Goal: Task Accomplishment & Management: Manage account settings

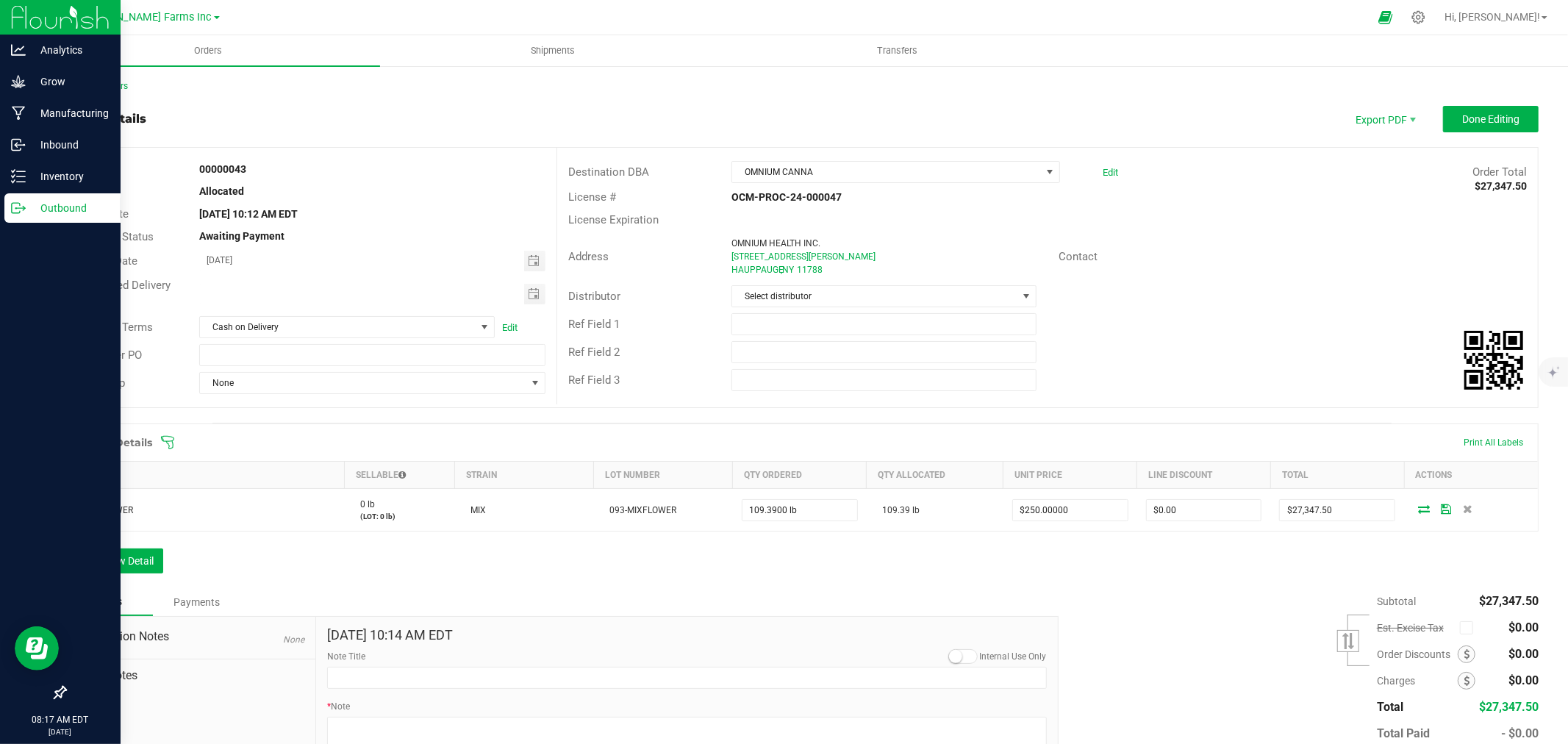
click at [79, 219] on div "Outbound" at bounding box center [63, 208] width 117 height 29
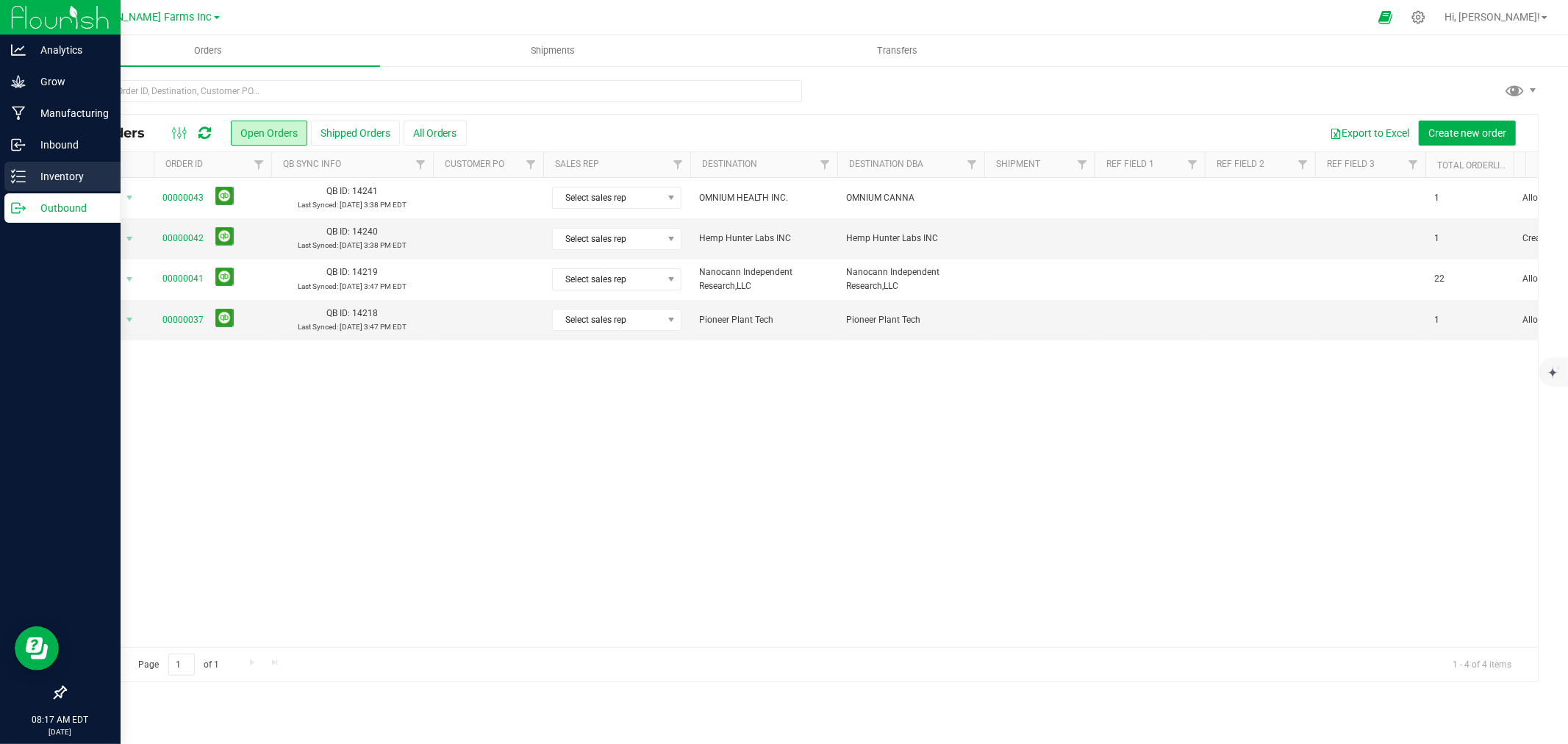
click at [76, 170] on p "Inventory" at bounding box center [70, 176] width 88 height 18
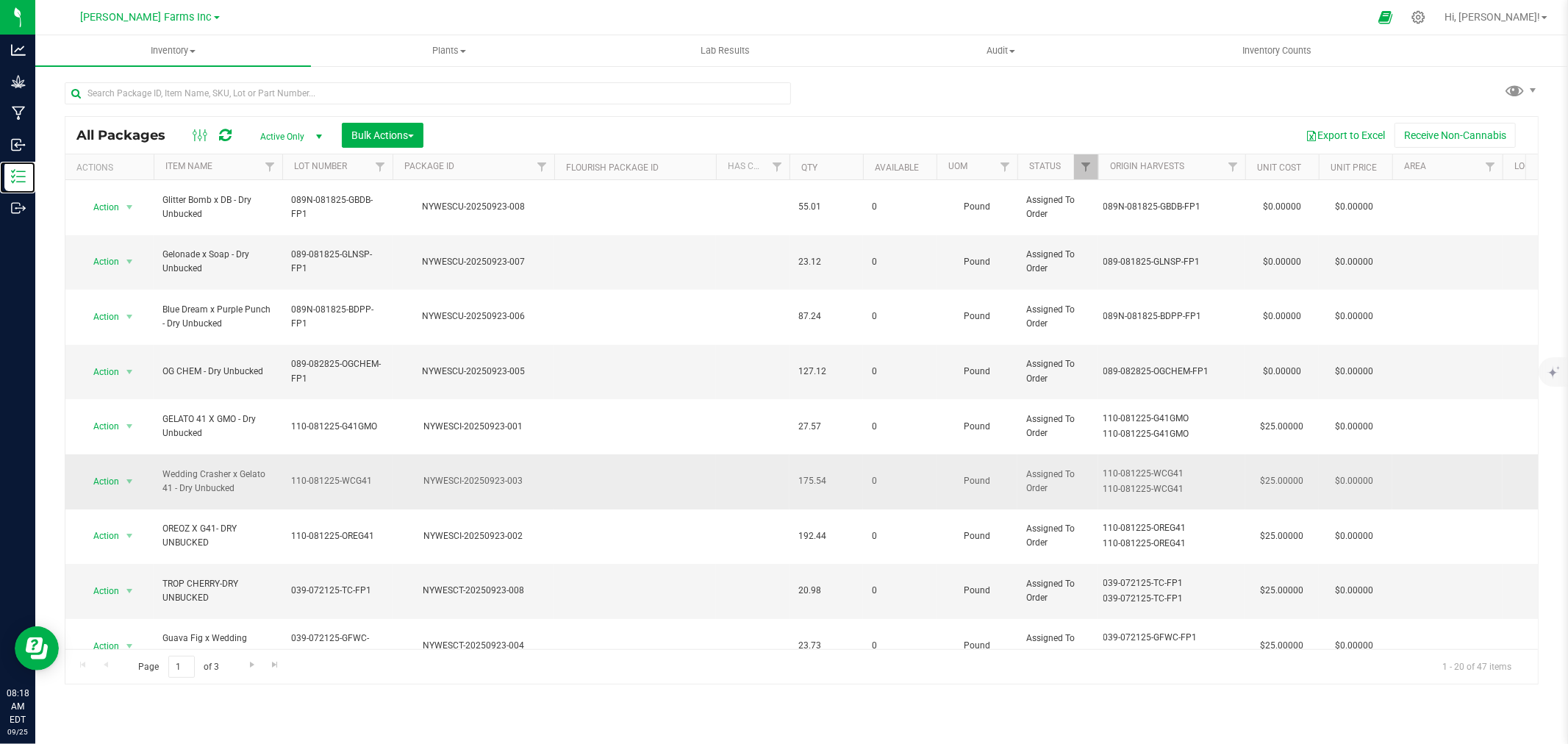
scroll to position [358, 0]
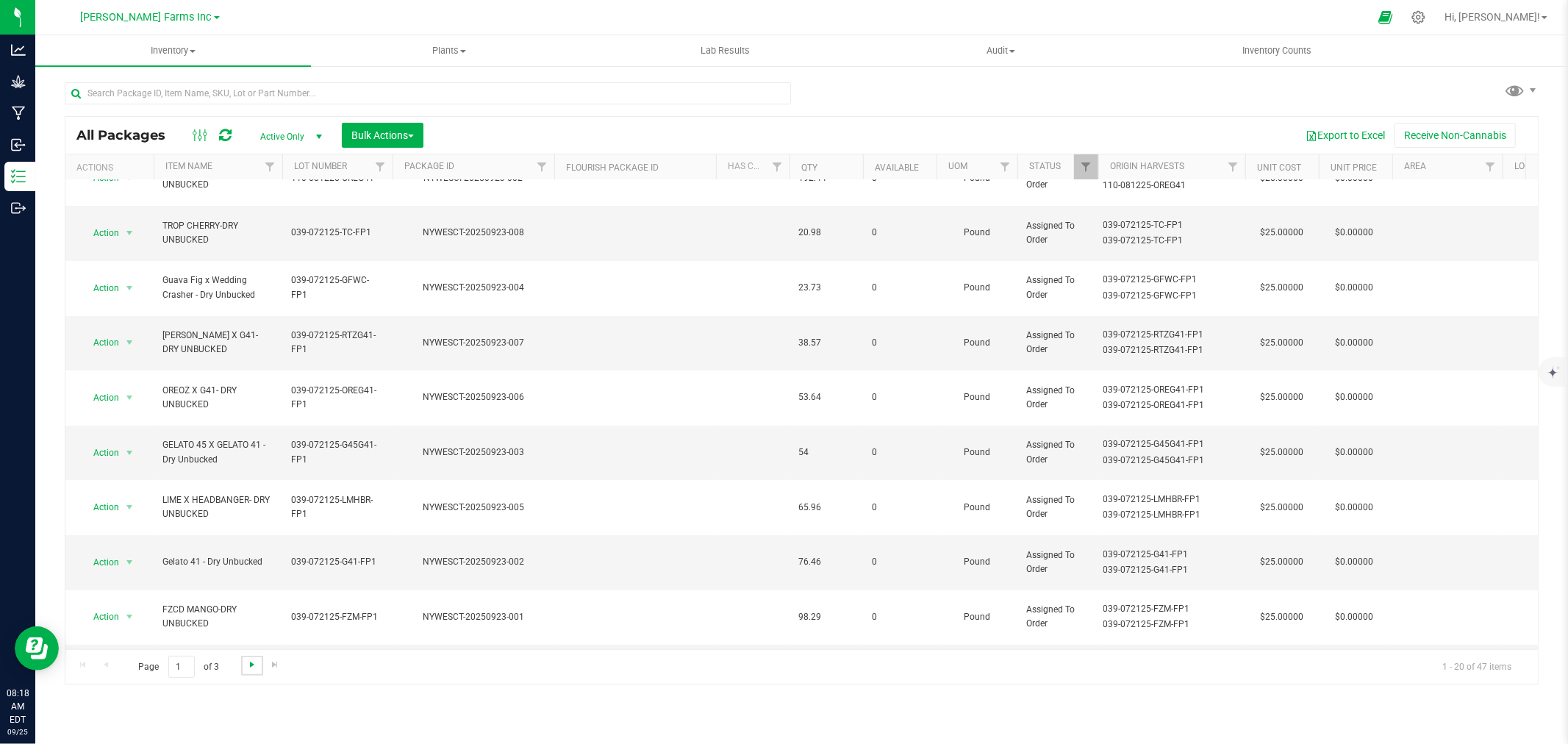
click at [246, 663] on span "Go to the next page" at bounding box center [251, 664] width 12 height 12
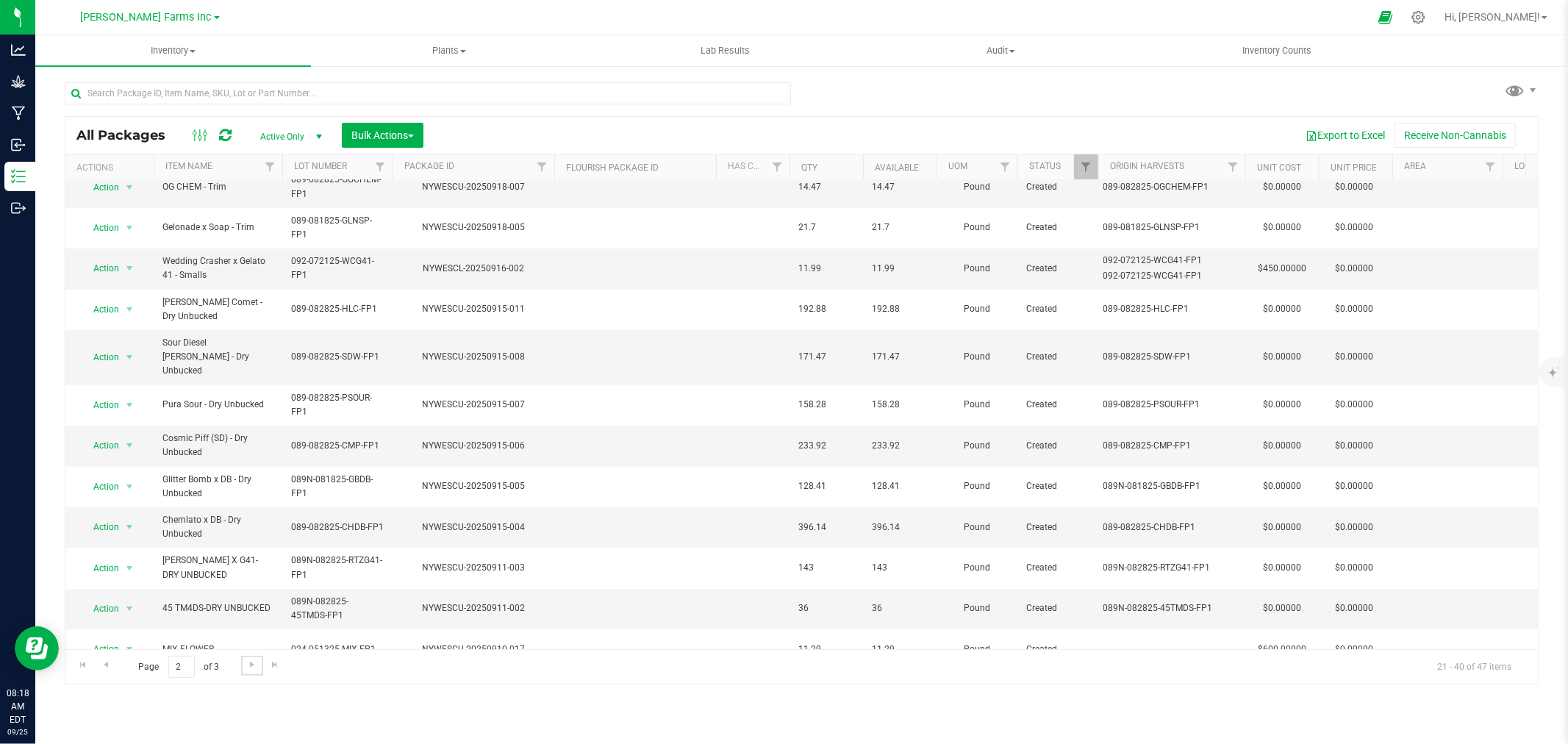
scroll to position [341, 0]
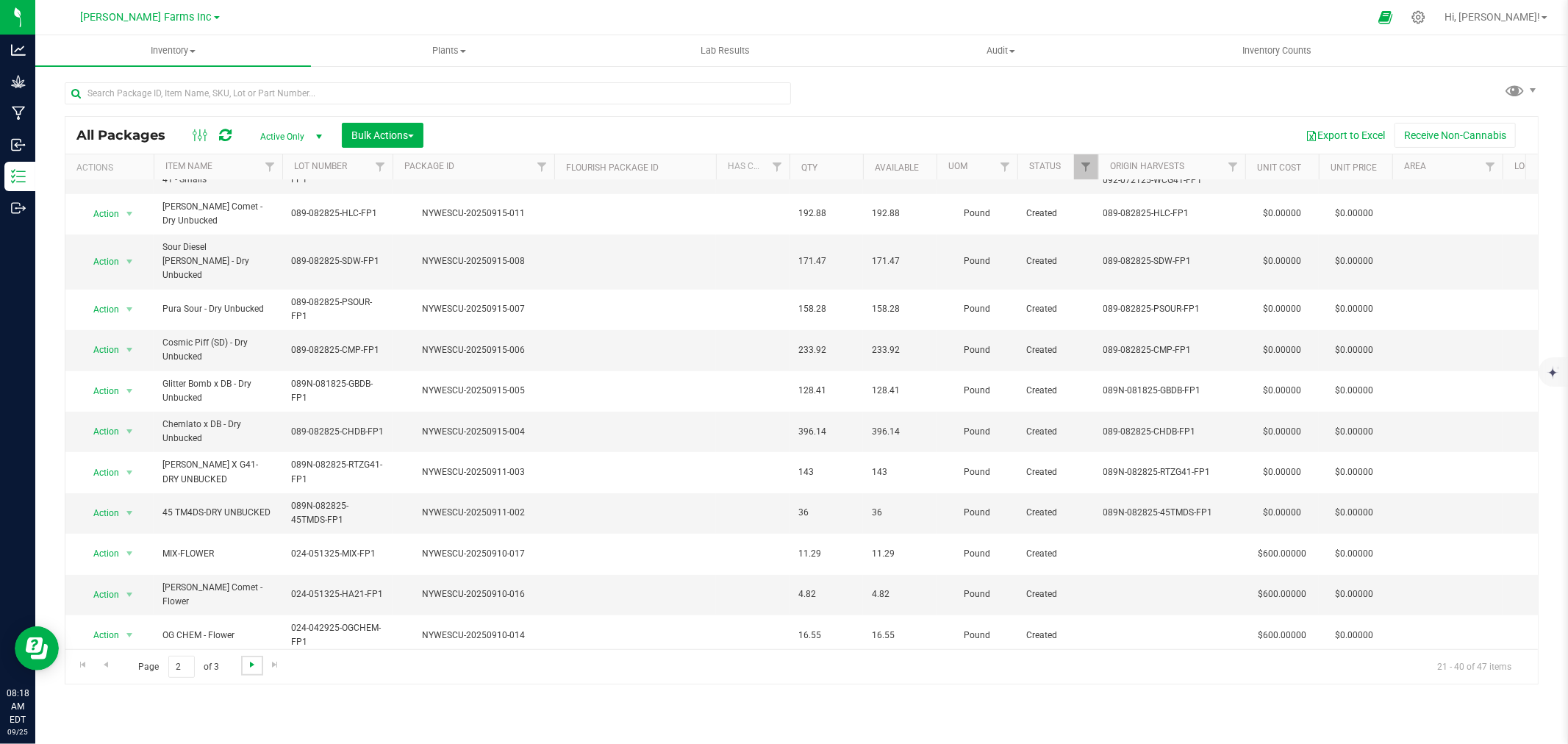
click at [255, 663] on span "Go to the next page" at bounding box center [251, 664] width 12 height 12
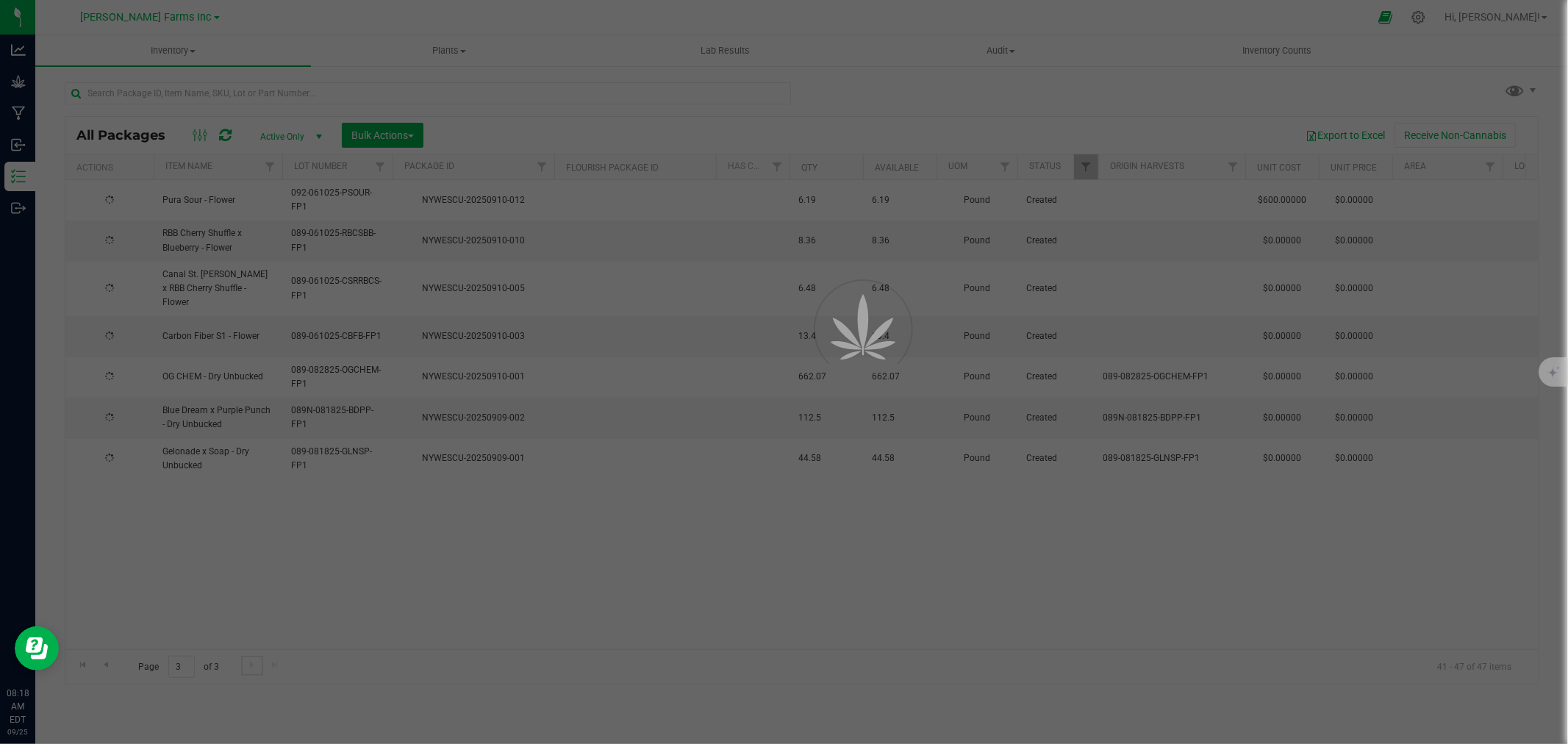
scroll to position [0, 0]
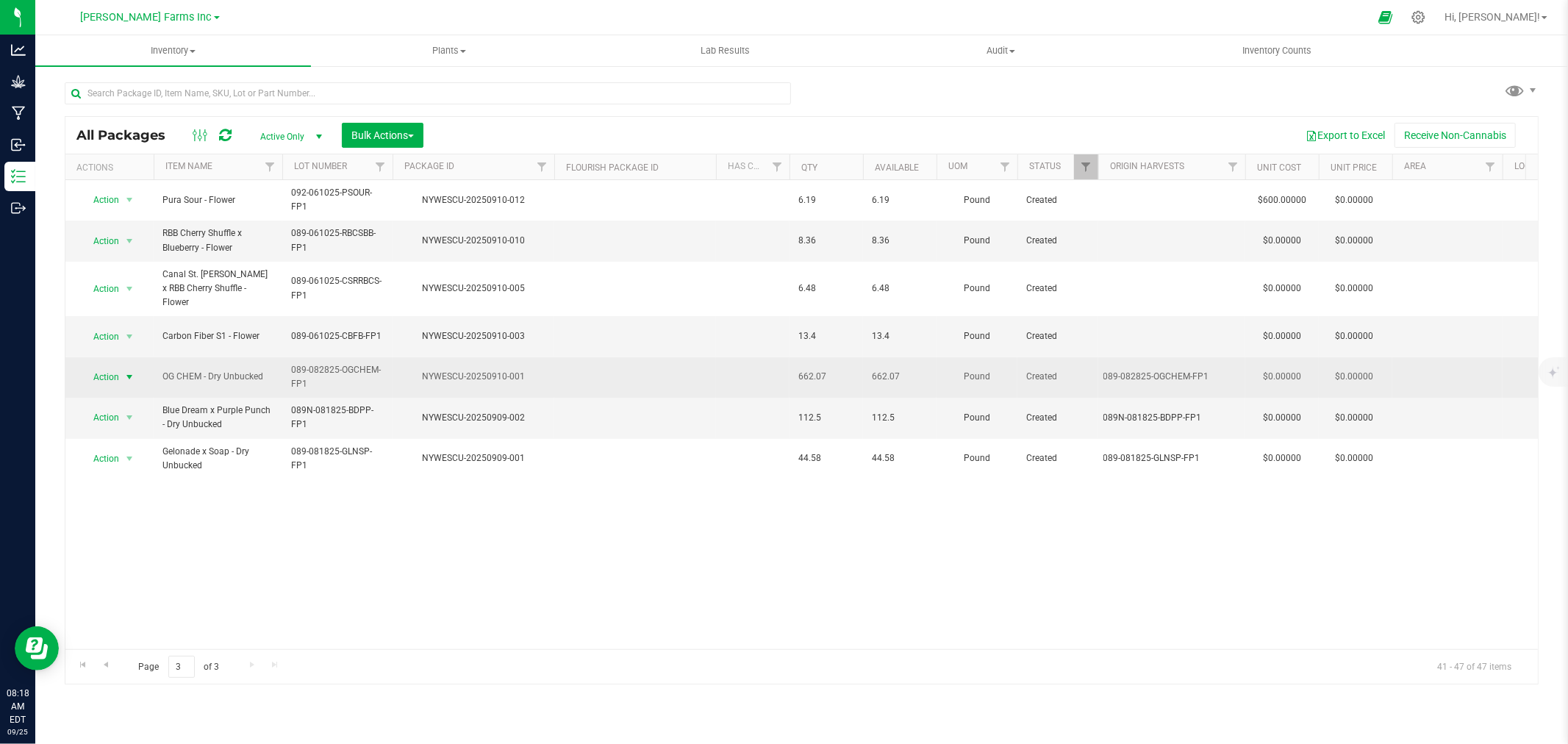
click at [113, 367] on span "Action" at bounding box center [100, 377] width 40 height 21
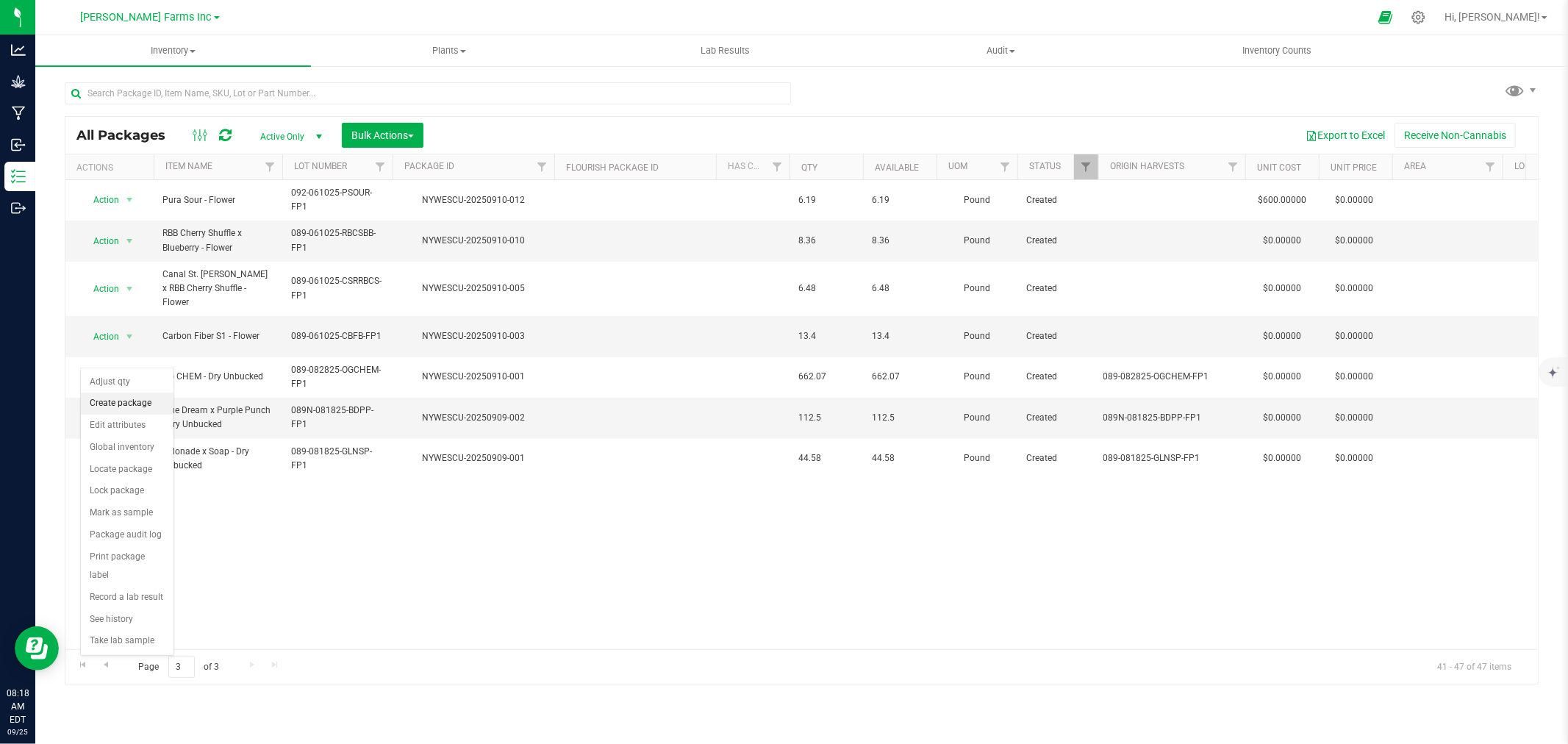
click at [118, 407] on li "Create package" at bounding box center [127, 403] width 93 height 22
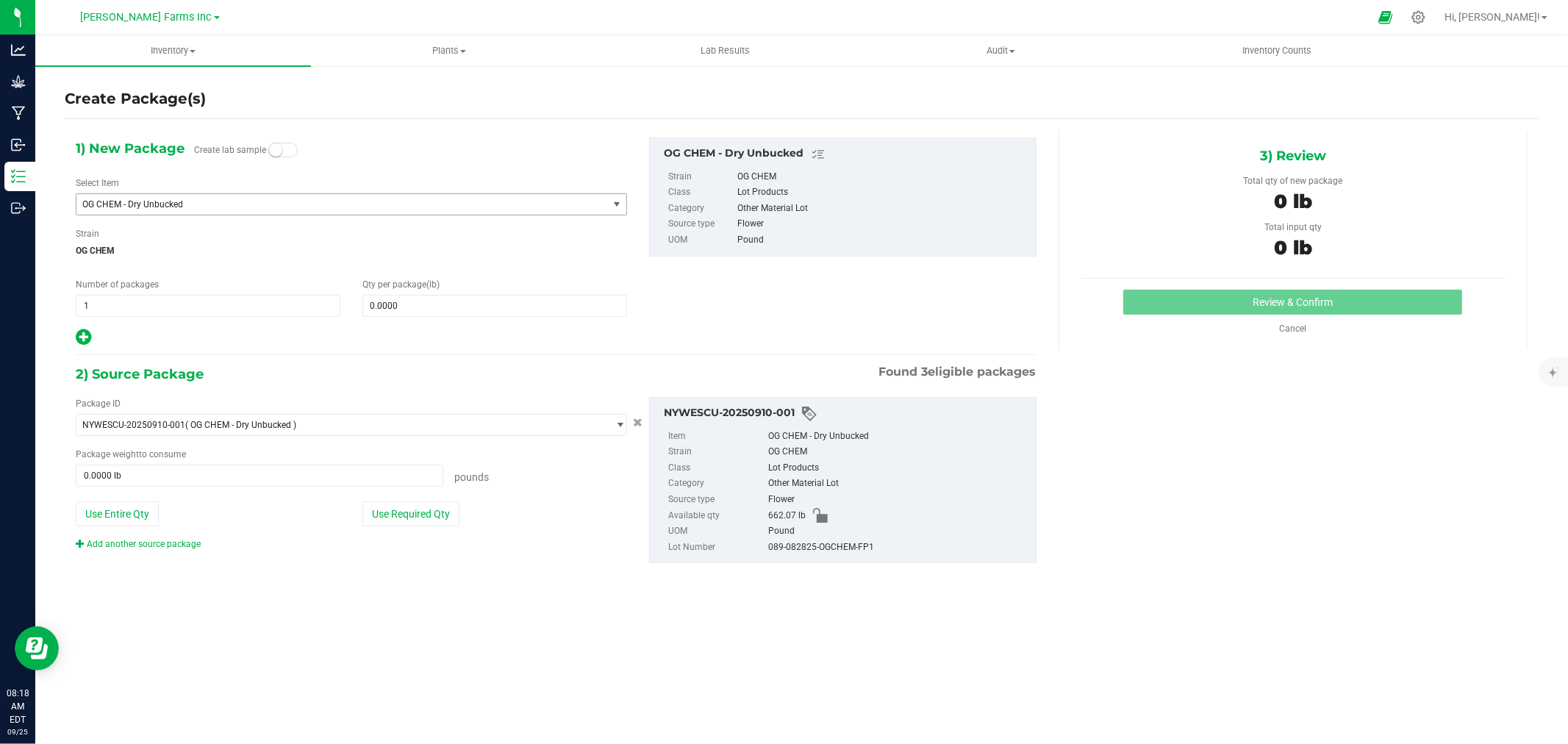
click at [271, 210] on span "OG CHEM - Dry Unbucked" at bounding box center [342, 204] width 531 height 21
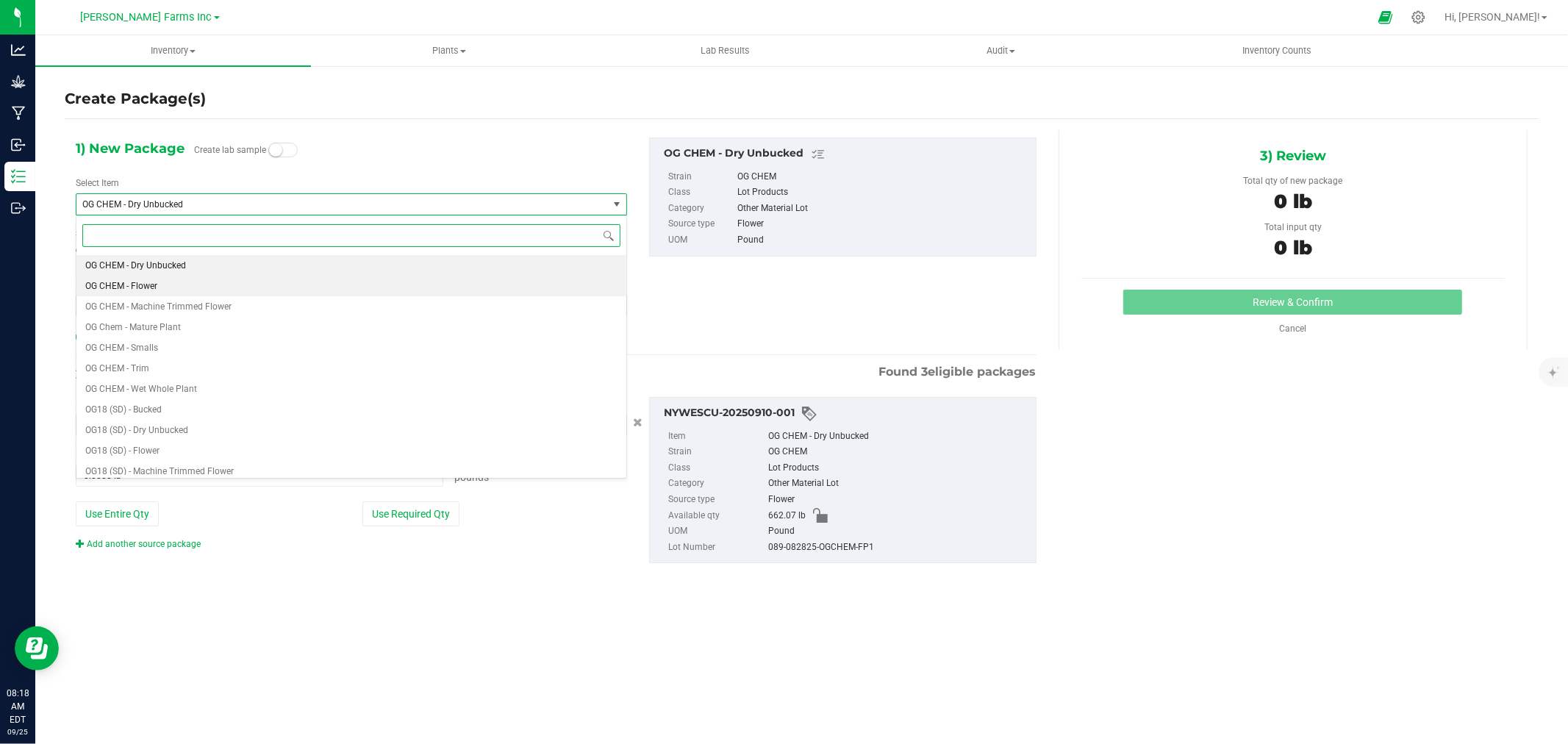
click at [238, 287] on li "OG CHEM - Flower" at bounding box center [351, 286] width 550 height 21
type input "0.0000"
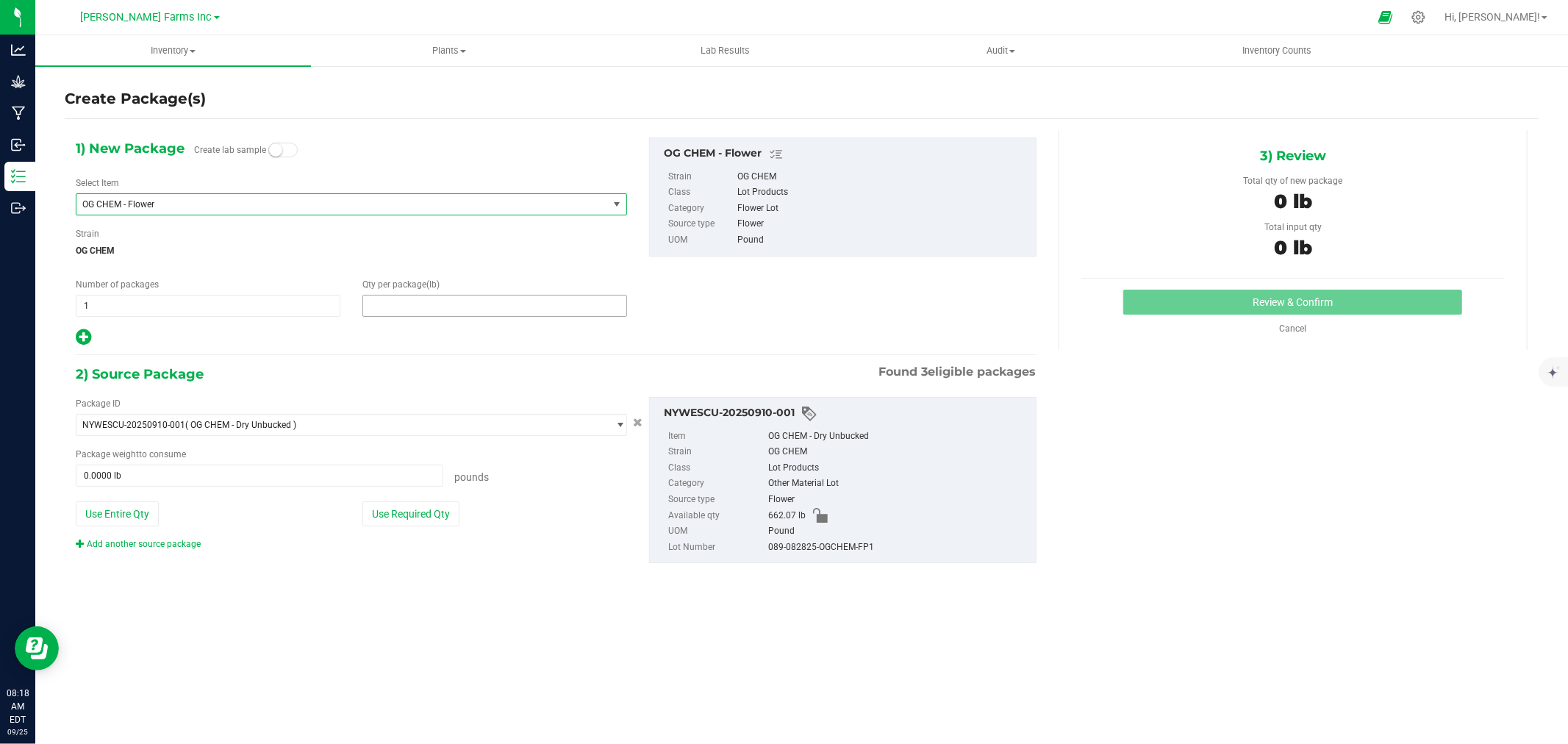
click at [370, 309] on span at bounding box center [495, 306] width 265 height 22
type input "30"
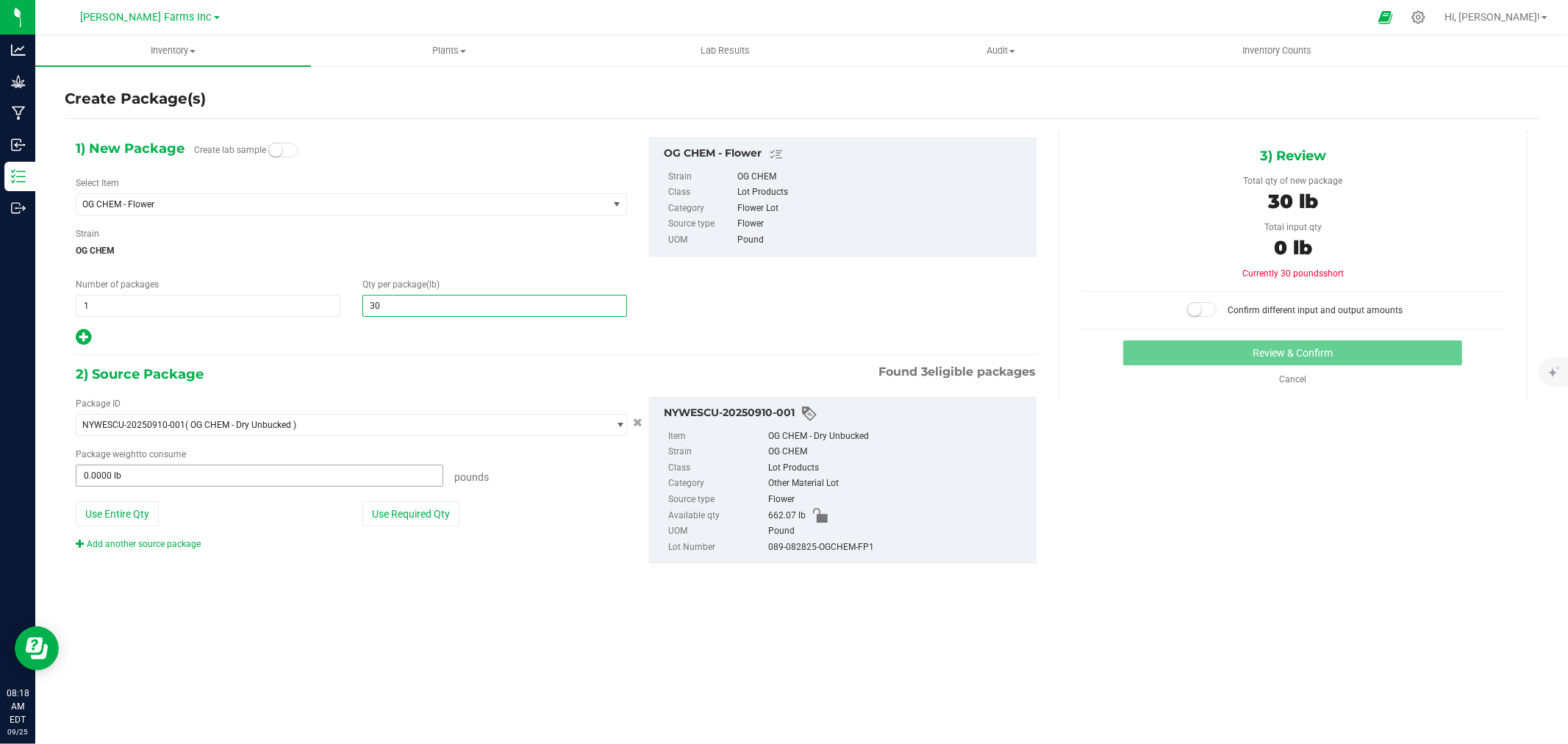
type input "30.0000"
click at [243, 476] on span at bounding box center [259, 476] width 367 height 22
type input "30"
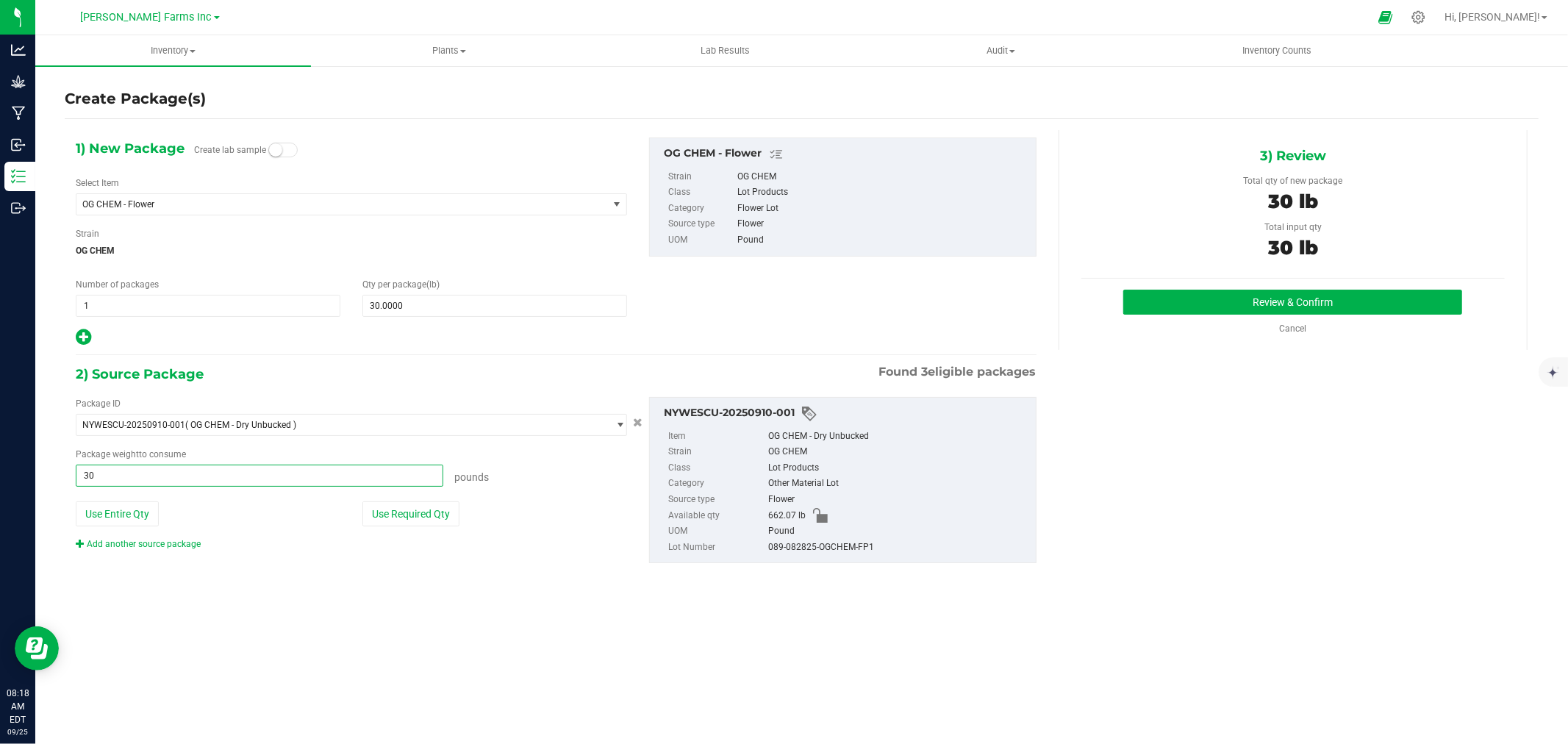
type input "30.0000 lb"
click at [303, 675] on div "Inventory All packages All inventory Waste log Create inventory Plants All plan…" at bounding box center [801, 390] width 1533 height 709
click at [1236, 301] on button "Review & Confirm" at bounding box center [1293, 302] width 339 height 25
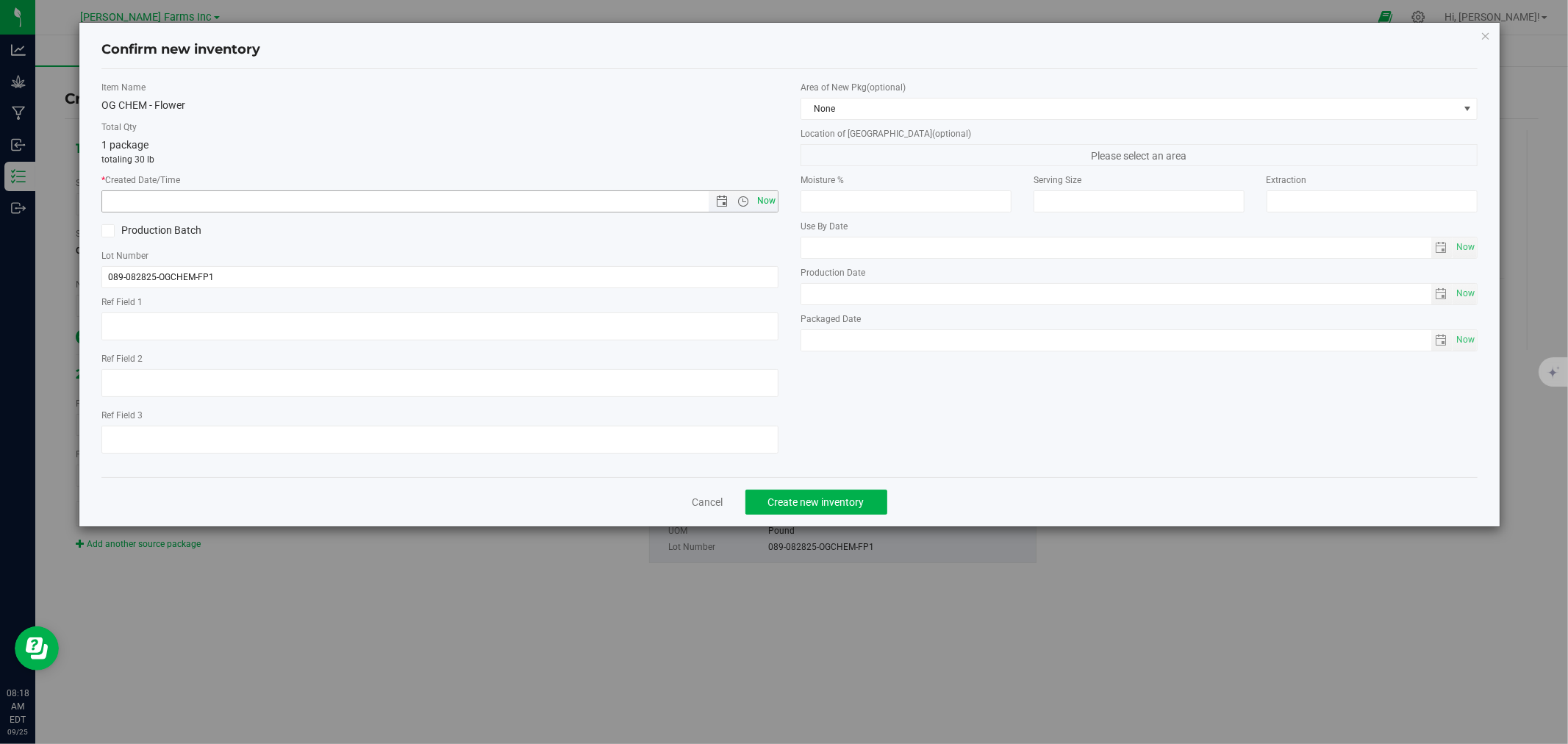
click at [761, 196] on span "Now" at bounding box center [767, 201] width 25 height 21
type input "9/25/2025 8:18 AM"
click at [855, 509] on span "Create new inventory" at bounding box center [817, 502] width 97 height 12
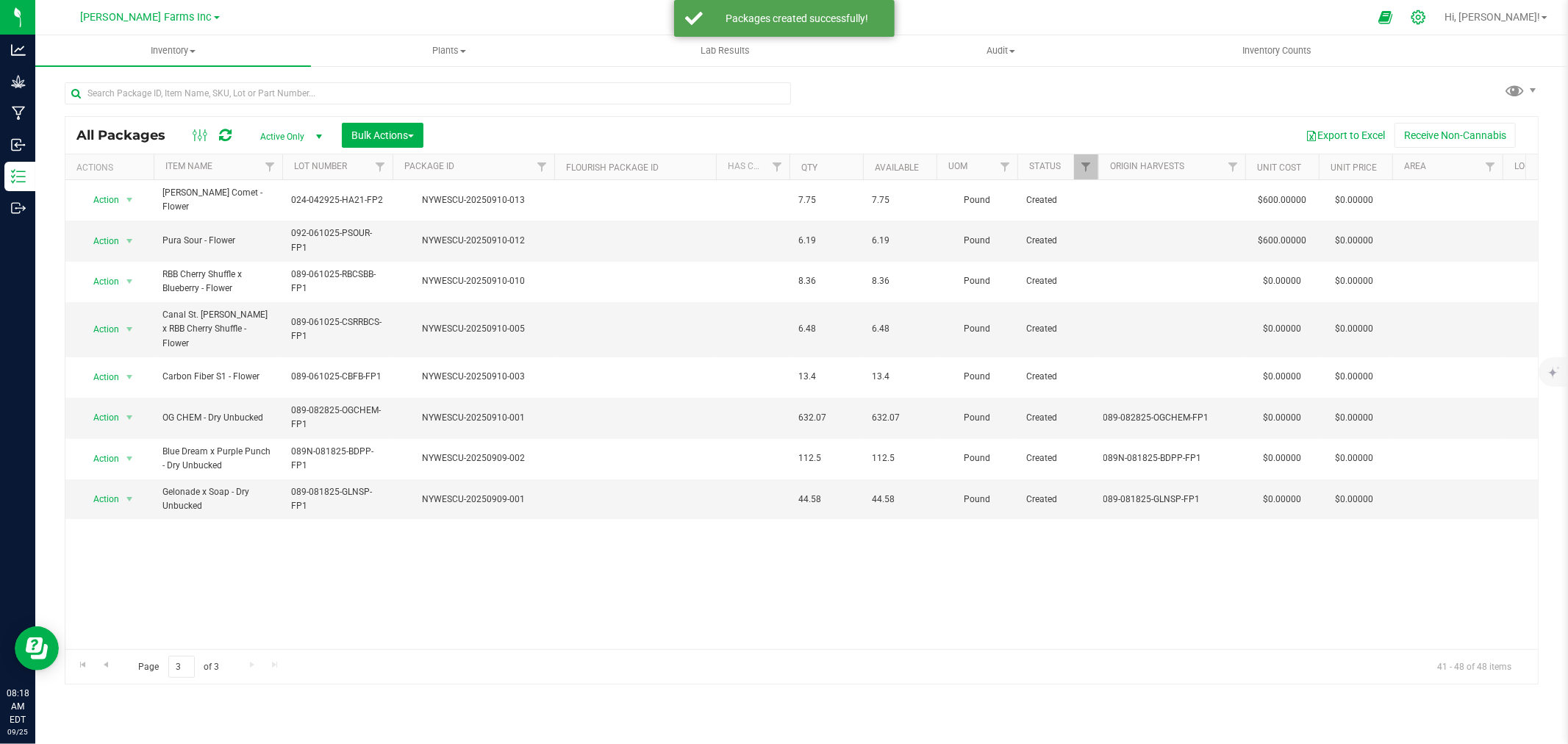
click at [1438, 25] on div at bounding box center [1419, 17] width 37 height 31
click at [1426, 24] on icon at bounding box center [1418, 17] width 15 height 15
click at [1425, 18] on icon at bounding box center [1418, 17] width 14 height 14
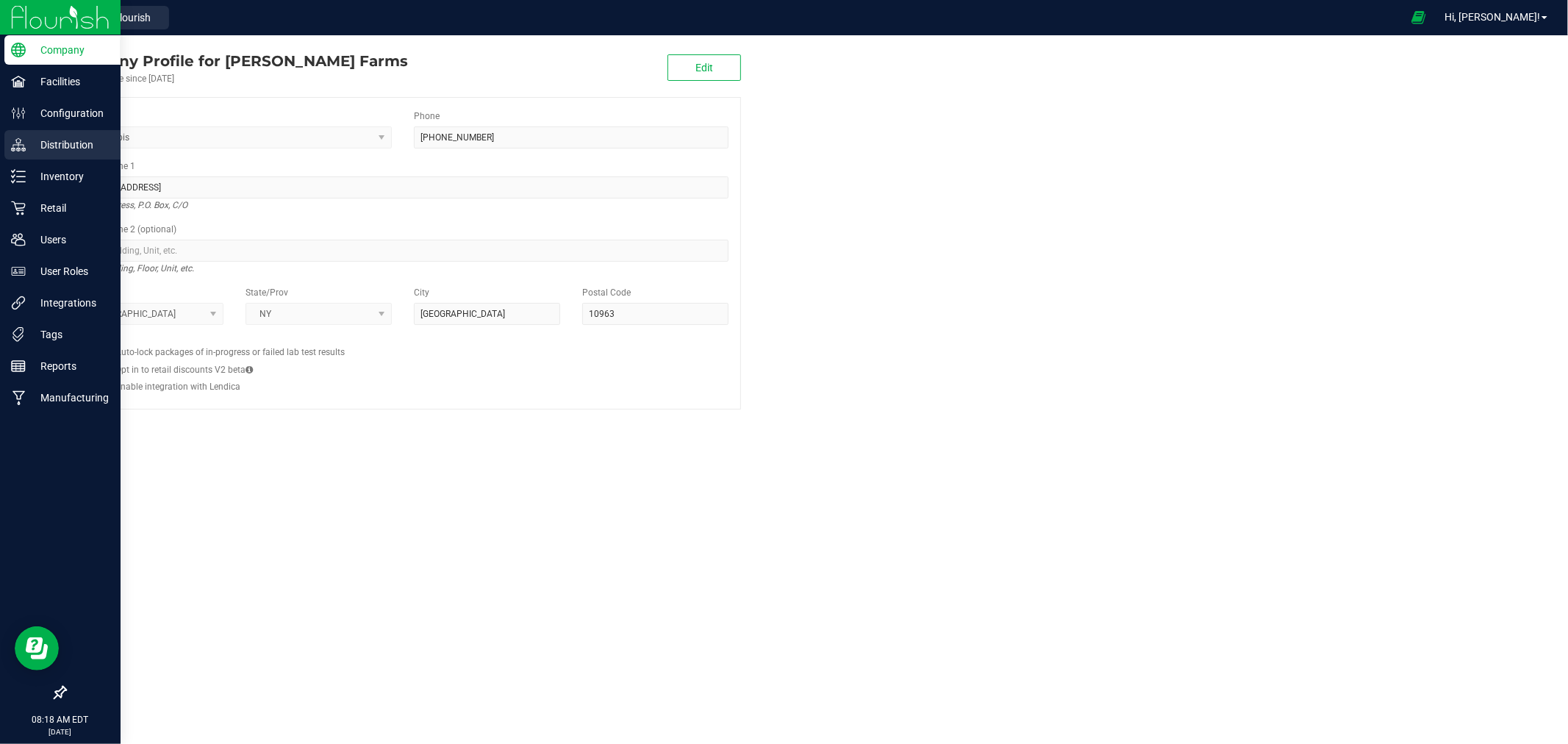
click at [60, 145] on p "Distribution" at bounding box center [70, 144] width 88 height 18
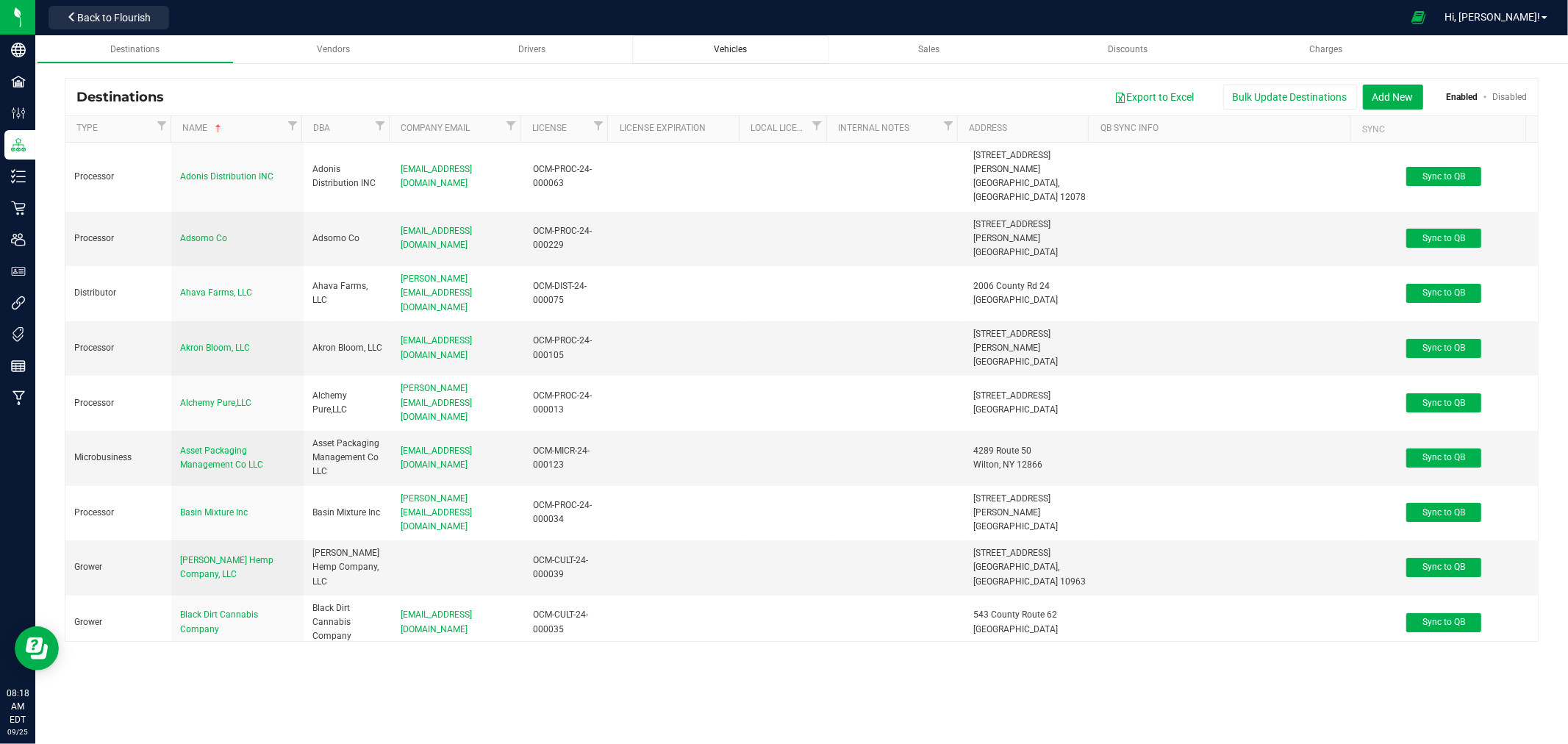
click at [675, 44] on div "Vehicles" at bounding box center [731, 50] width 173 height 12
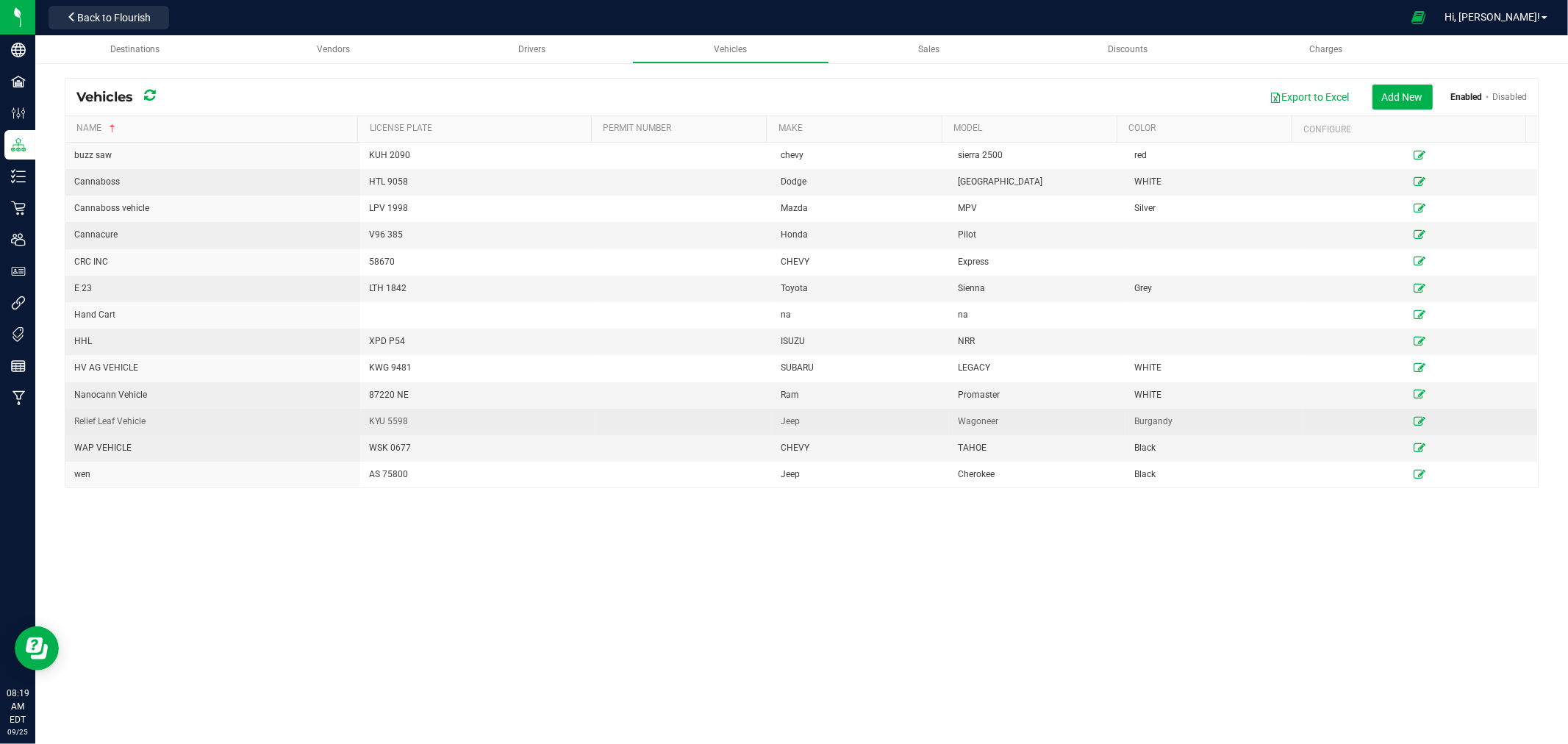
click at [1415, 421] on icon at bounding box center [1420, 422] width 12 height 9
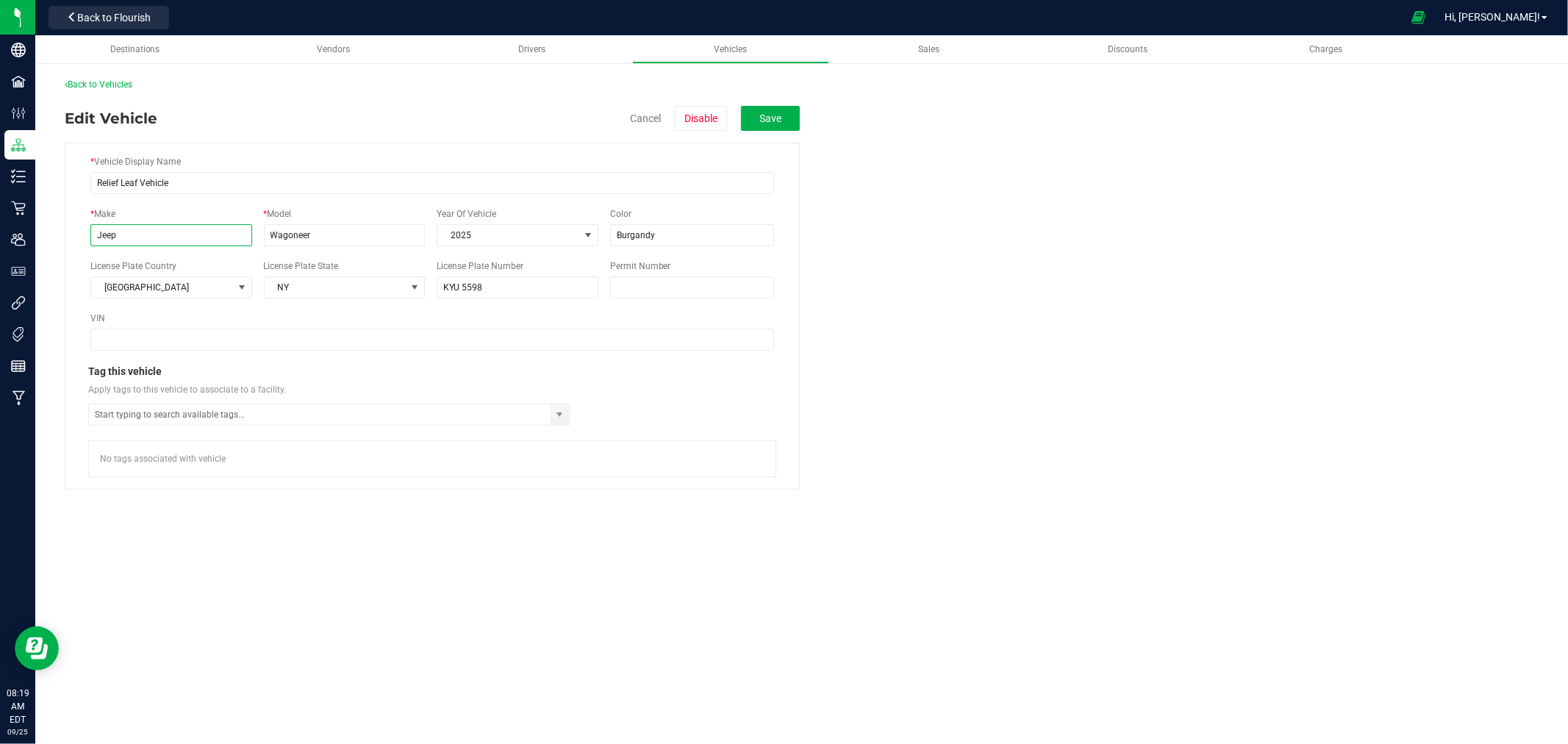
click at [177, 243] on input "Jeep" at bounding box center [171, 235] width 162 height 22
type input "SUBARU"
click at [311, 232] on input "Wagoneer" at bounding box center [344, 235] width 162 height 22
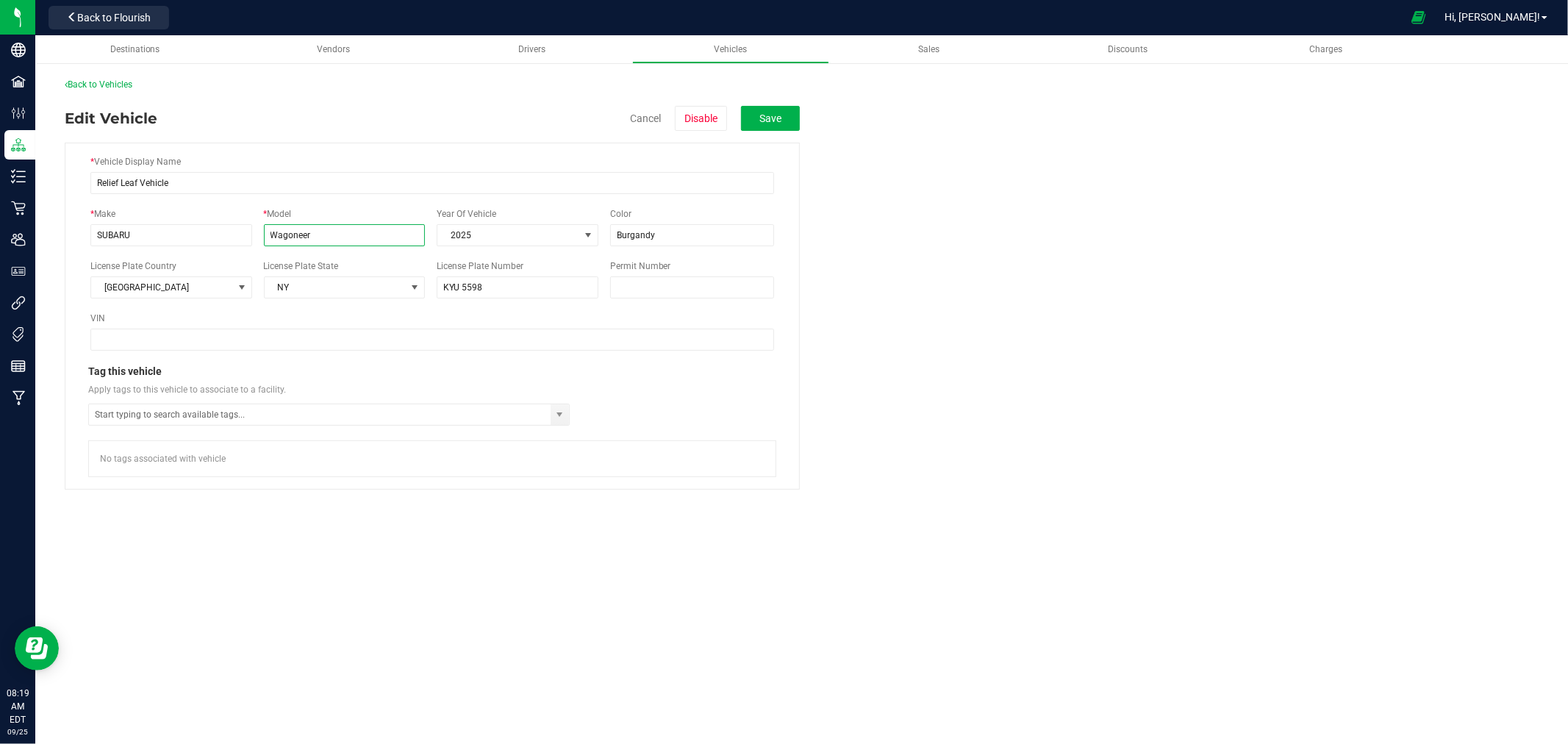
click at [311, 232] on input "Wagoneer" at bounding box center [344, 235] width 162 height 22
type input "LEGACY"
drag, startPoint x: 671, startPoint y: 238, endPoint x: 619, endPoint y: 235, distance: 52.1
click at [619, 235] on input "Burgandy" at bounding box center [692, 235] width 164 height 22
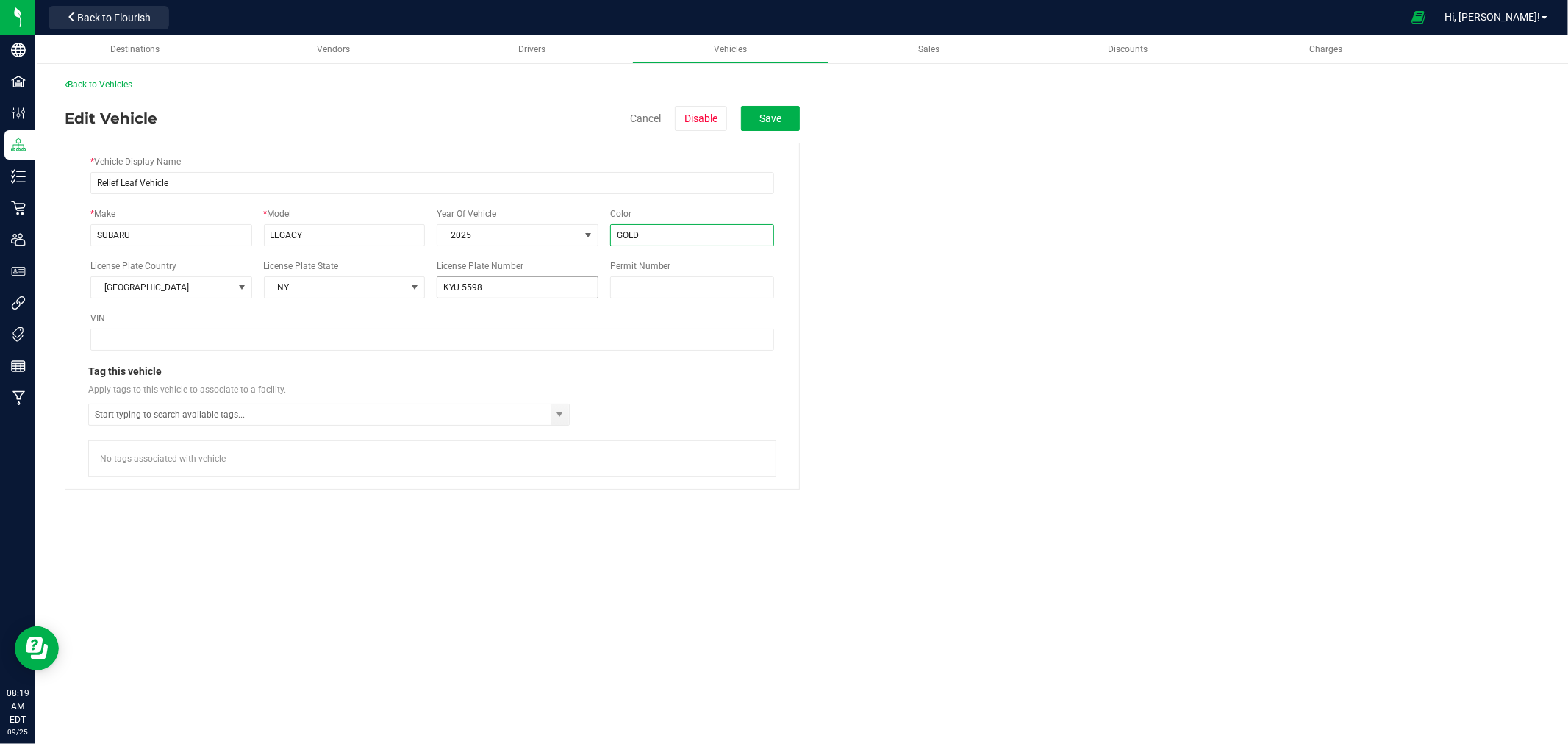
type input "GOLD"
click at [517, 283] on input "KYU 5598" at bounding box center [518, 288] width 162 height 22
type input "KAJ 1000"
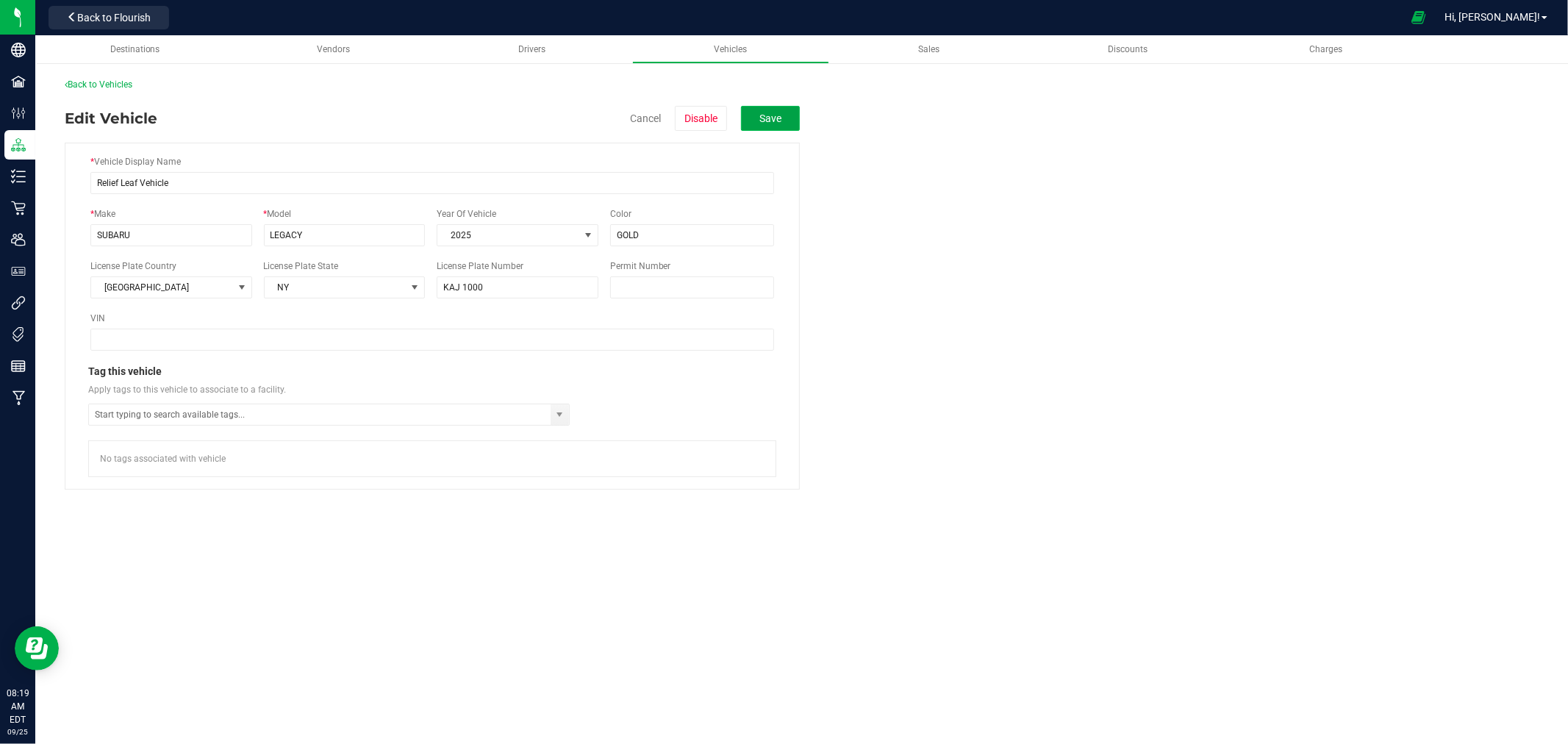
click at [775, 126] on button "Save" at bounding box center [771, 118] width 59 height 25
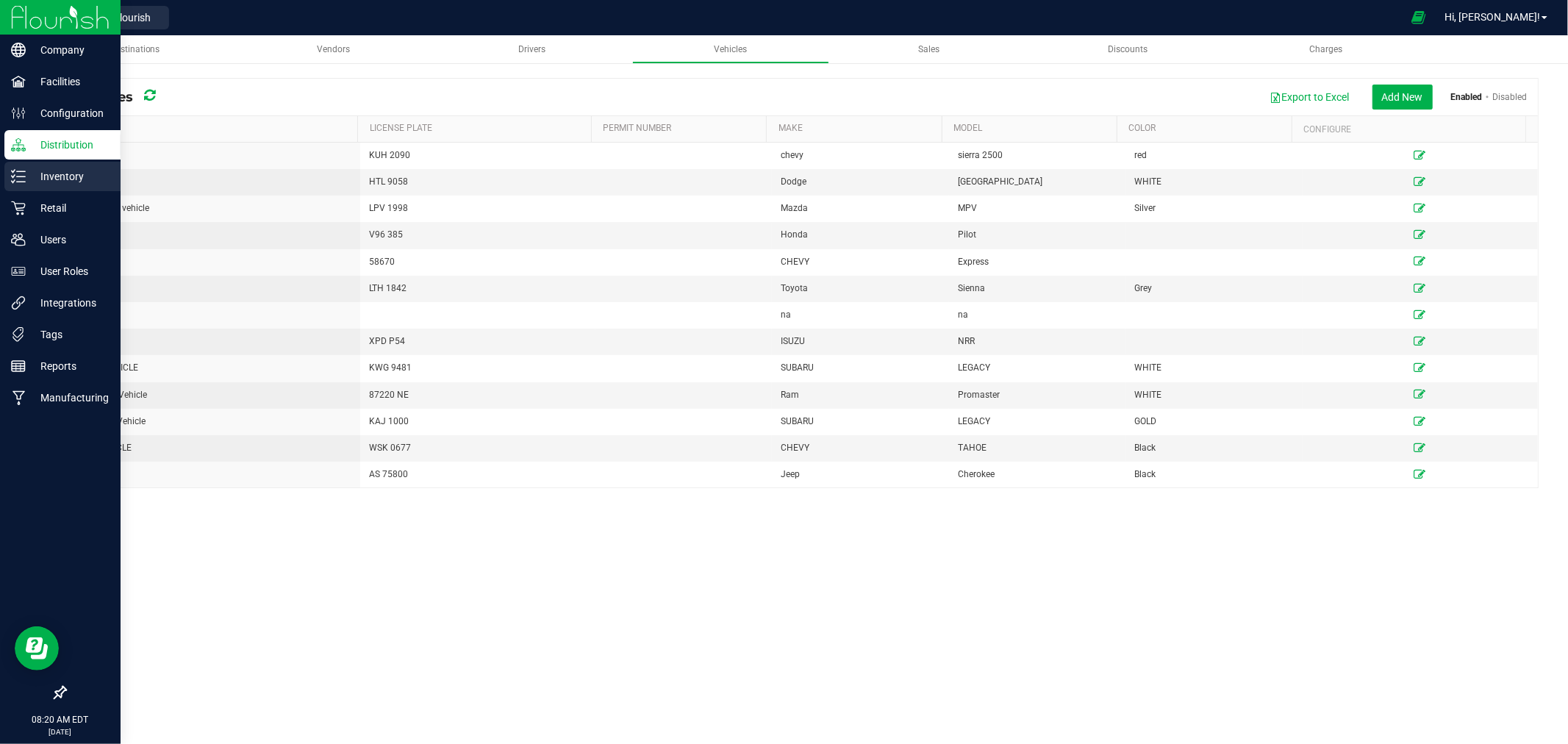
click at [64, 182] on p "Inventory" at bounding box center [70, 176] width 88 height 18
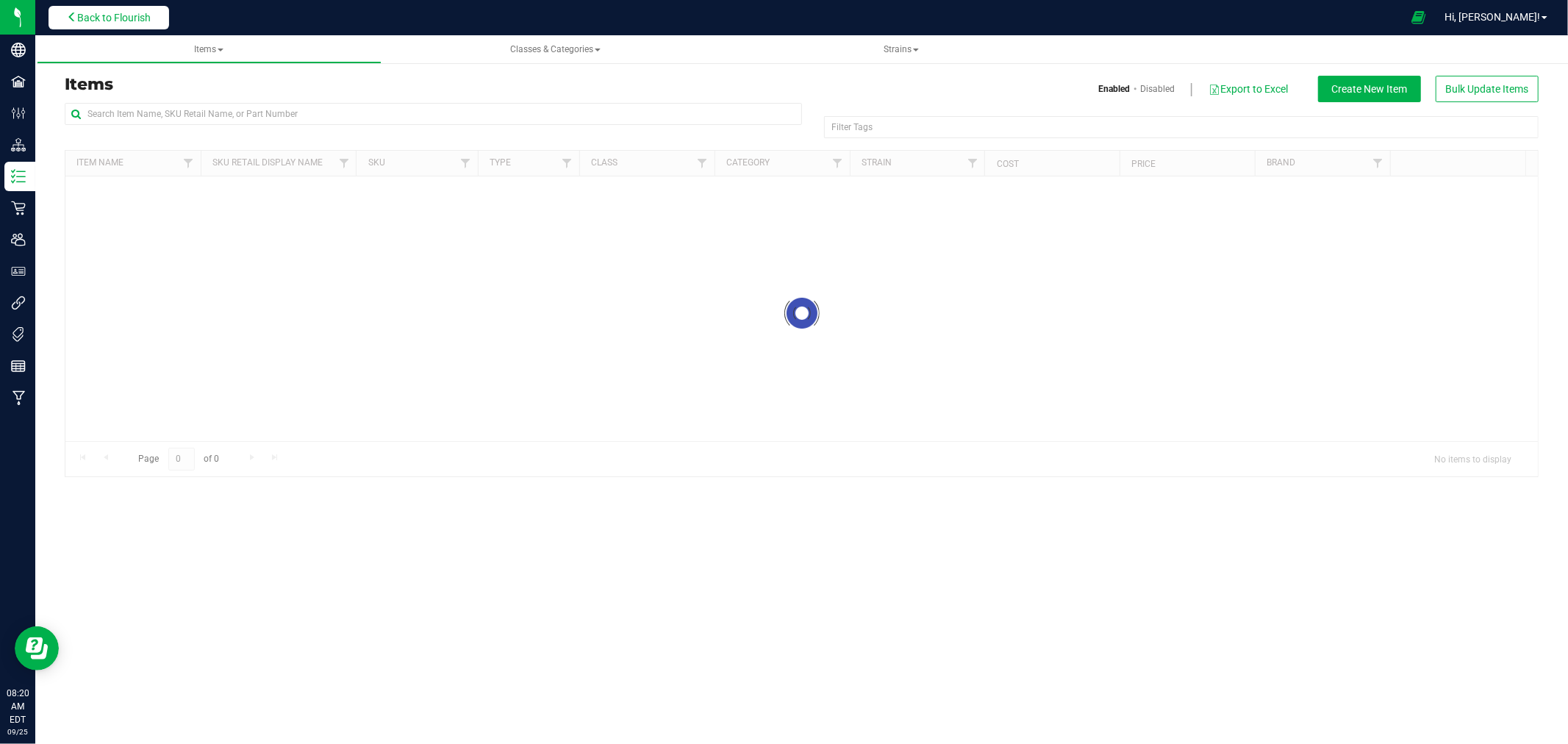
click at [130, 21] on span "Back to Flourish" at bounding box center [114, 17] width 74 height 12
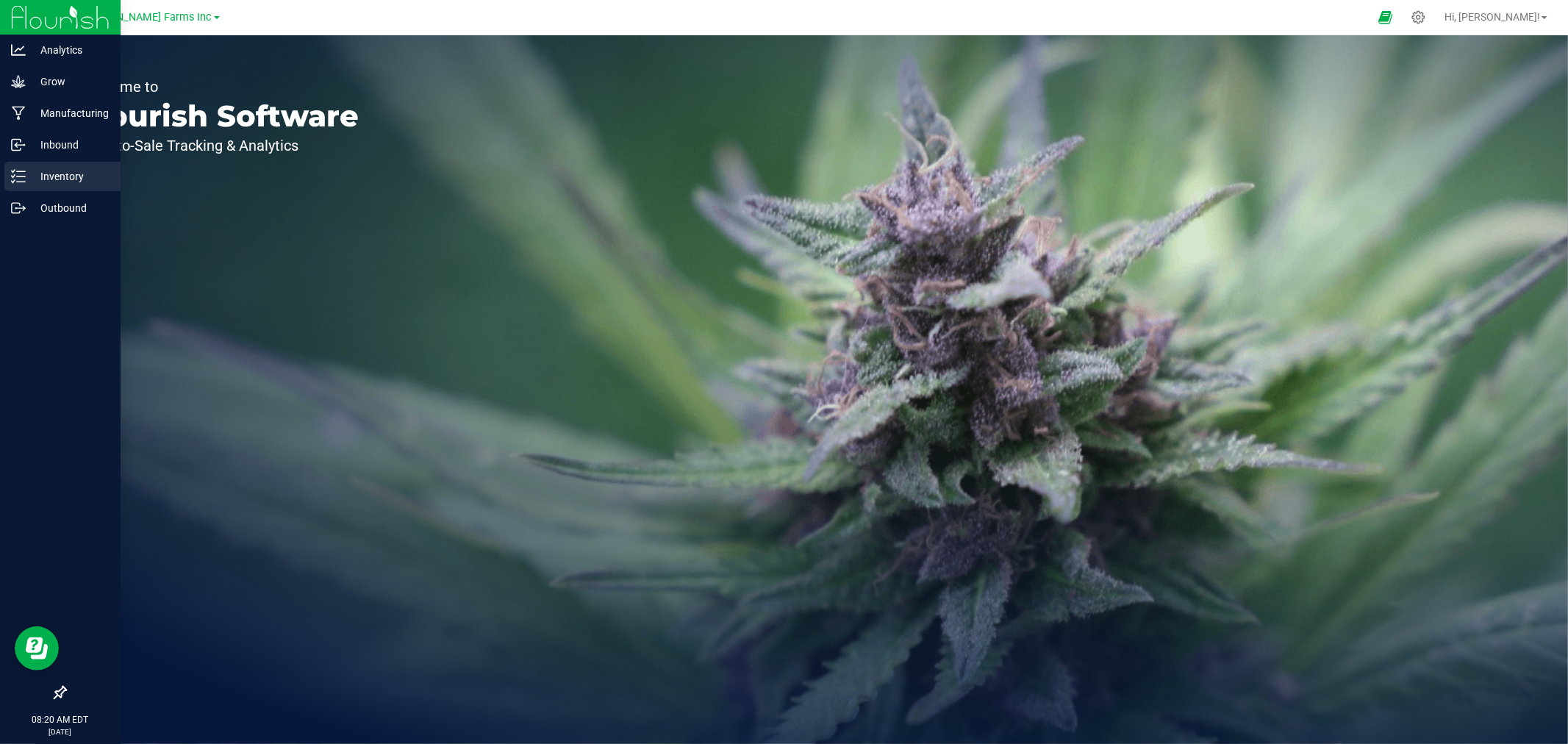
click at [93, 189] on div "Inventory" at bounding box center [63, 176] width 117 height 29
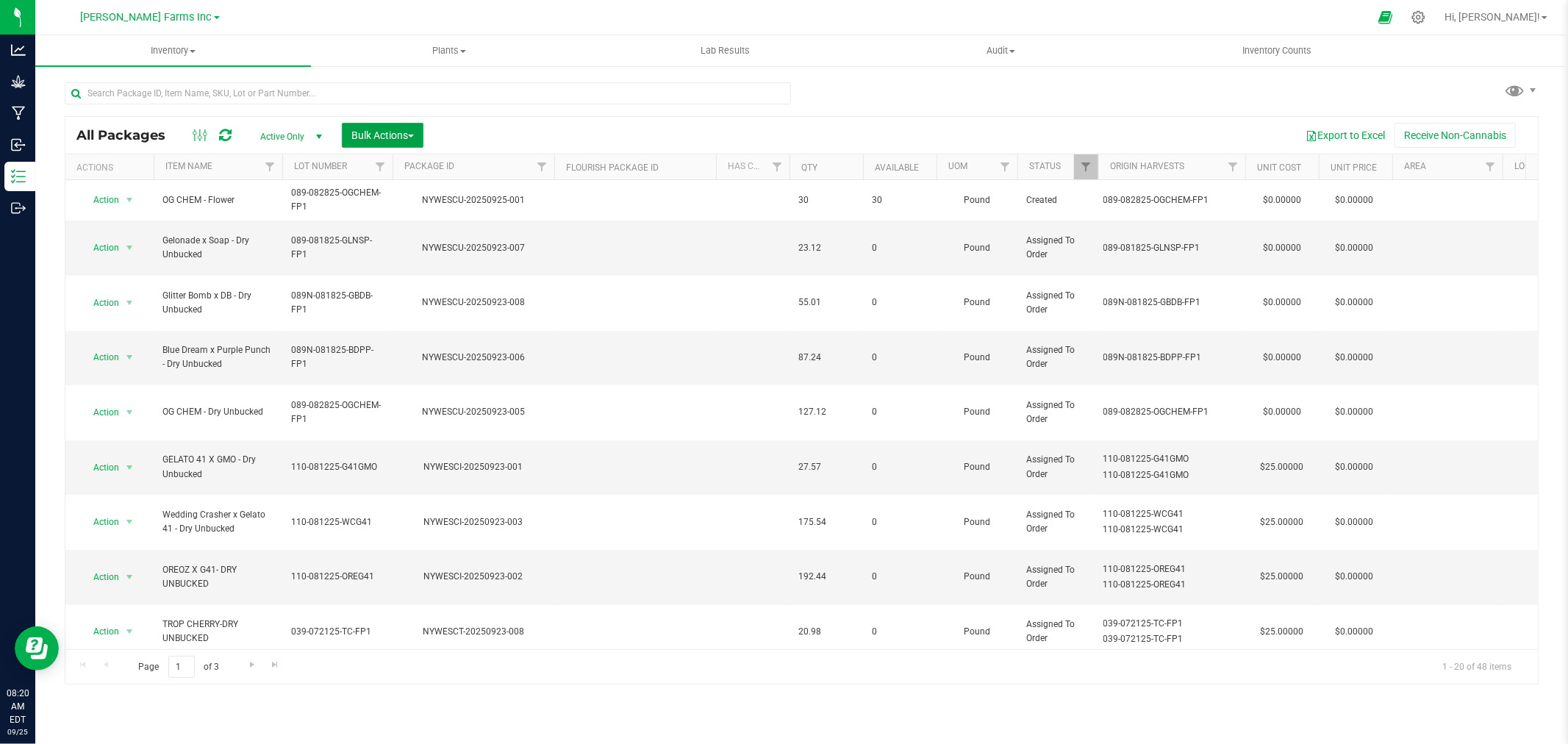
click at [395, 127] on button "Bulk Actions" at bounding box center [383, 135] width 81 height 25
click at [402, 199] on span "Add to outbound order" at bounding box center [400, 194] width 100 height 12
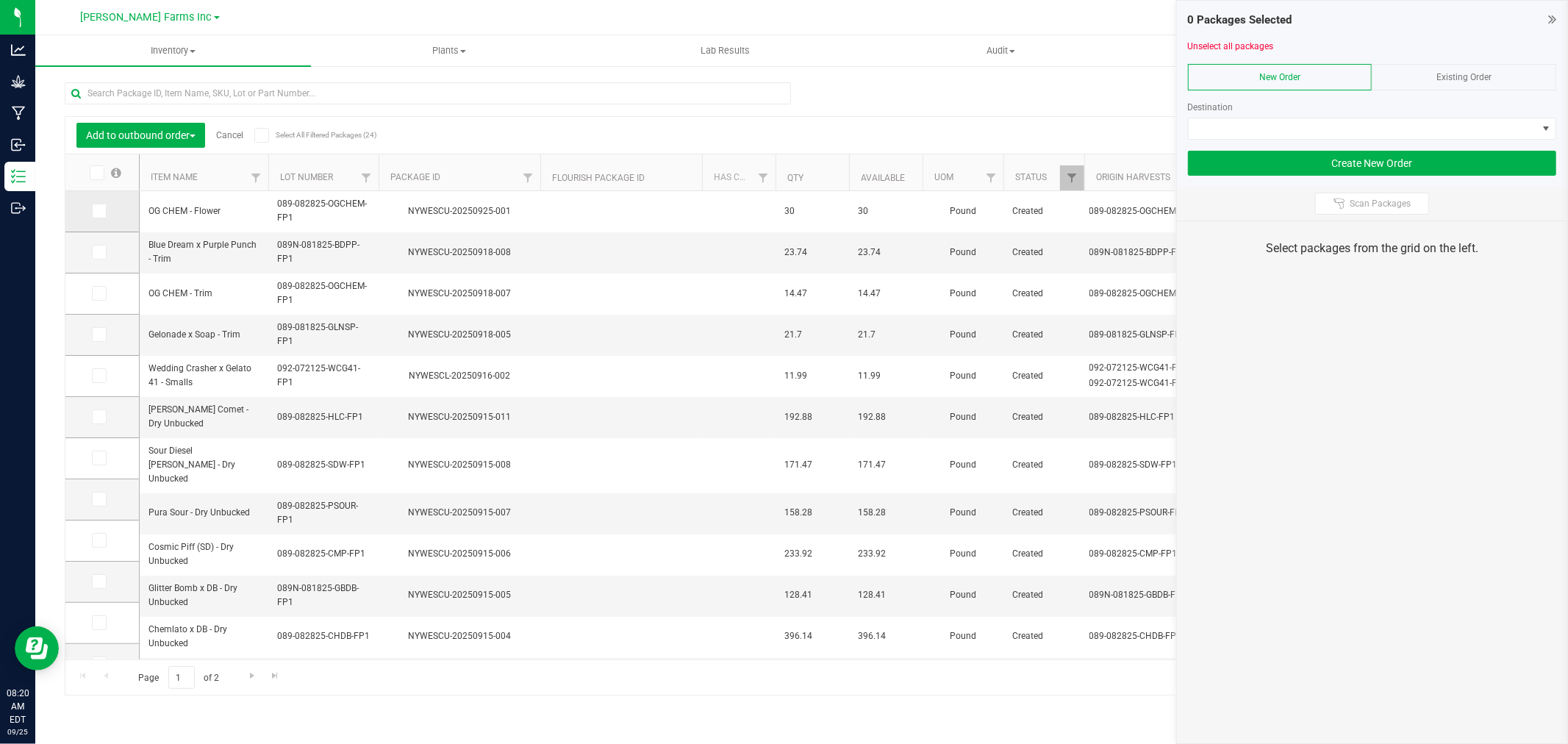
click at [97, 218] on span at bounding box center [99, 211] width 15 height 15
click at [0, 0] on input "checkbox" at bounding box center [0, 0] width 0 height 0
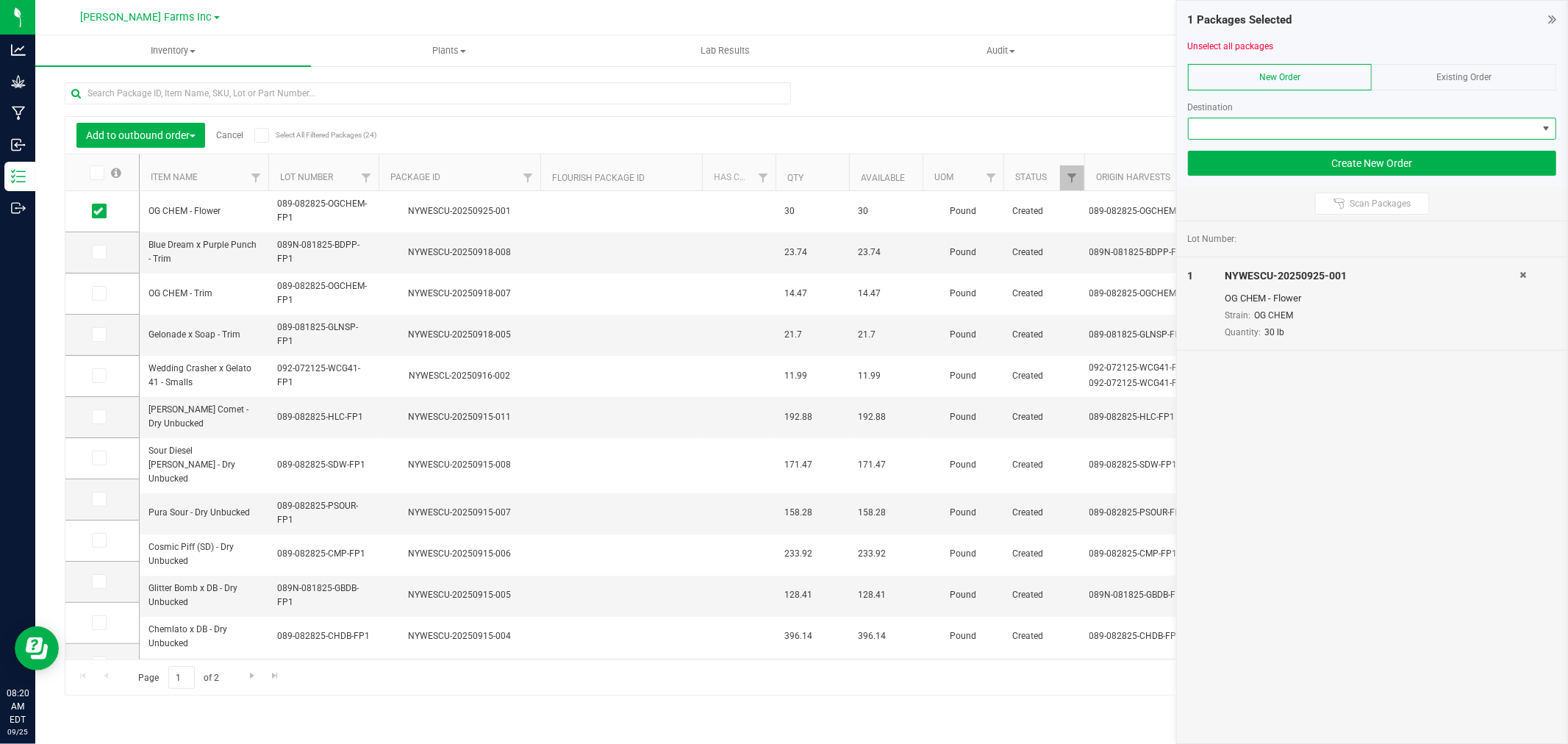
click at [1426, 130] on span at bounding box center [1363, 128] width 349 height 21
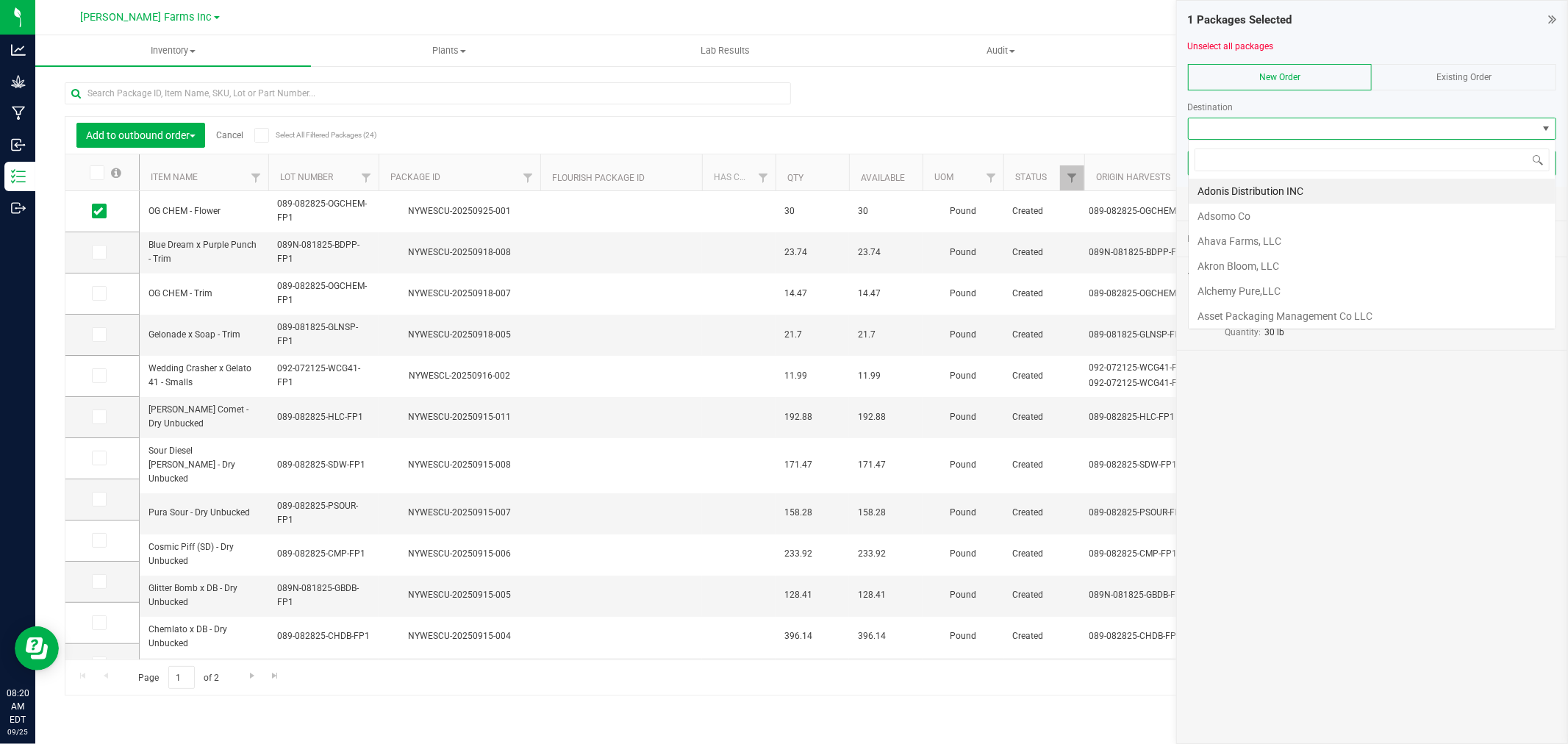
scroll to position [22, 368]
type input "REL"
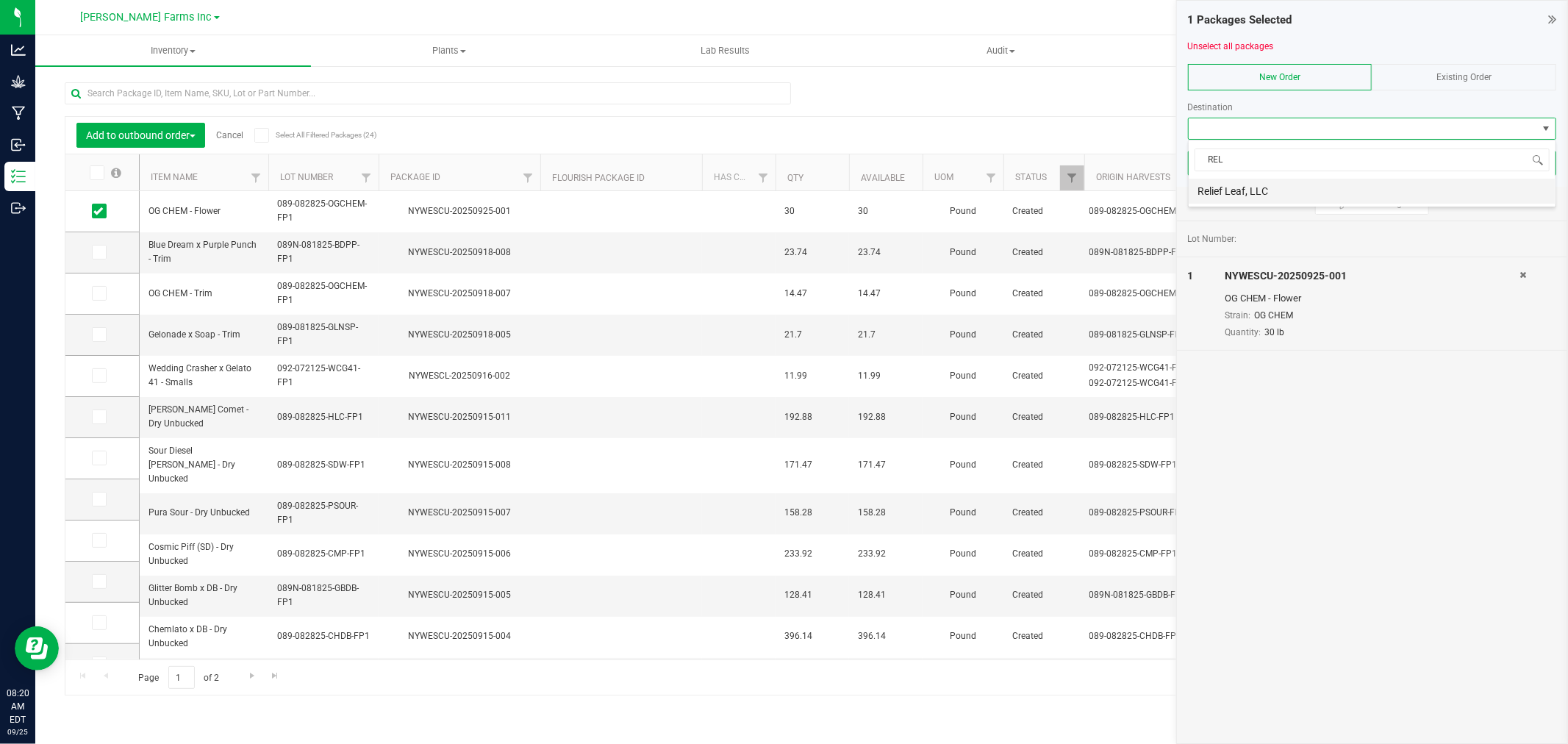
click at [1364, 191] on li "Relief Leaf, LLC" at bounding box center [1372, 191] width 367 height 25
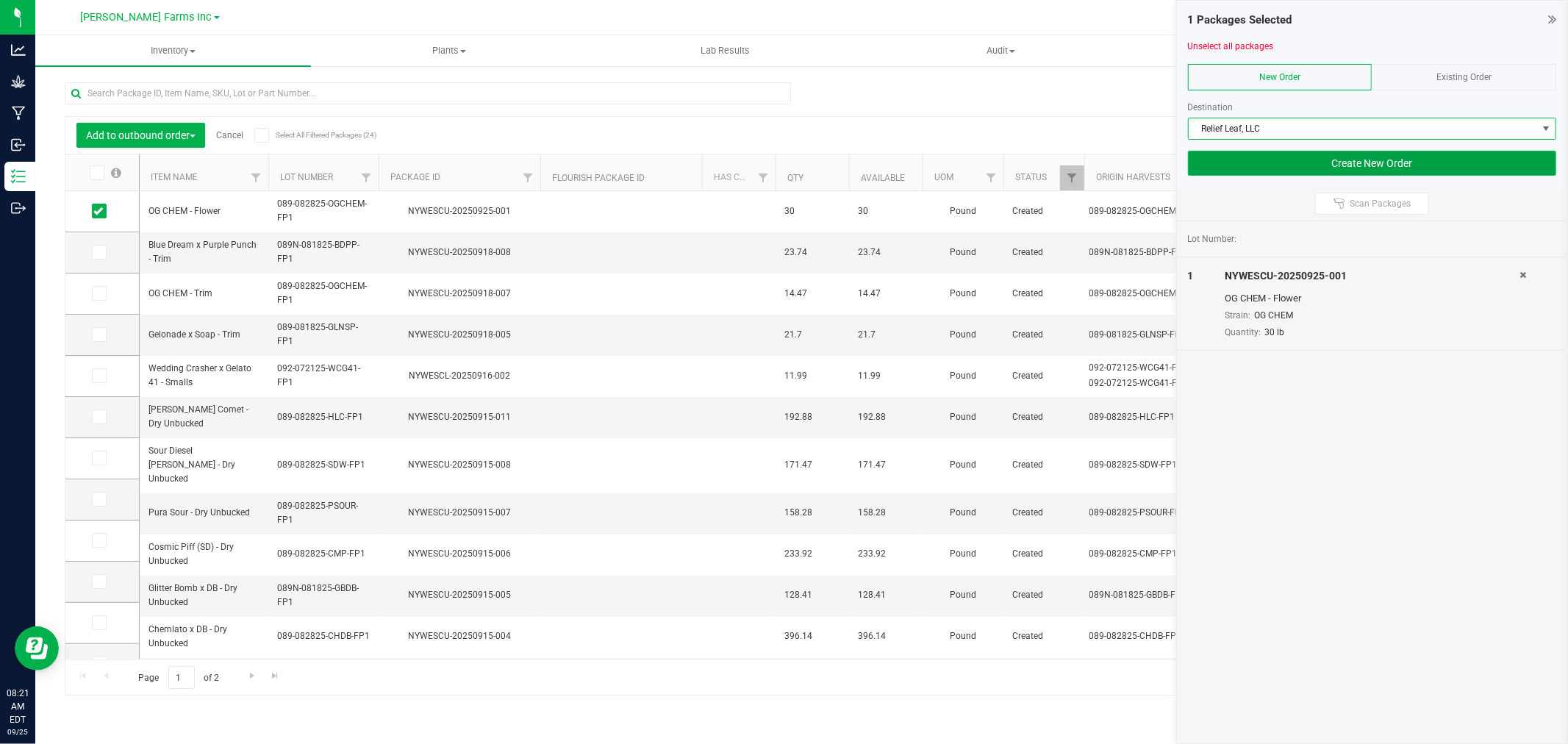
click at [1412, 163] on button "Create New Order" at bounding box center [1372, 163] width 368 height 25
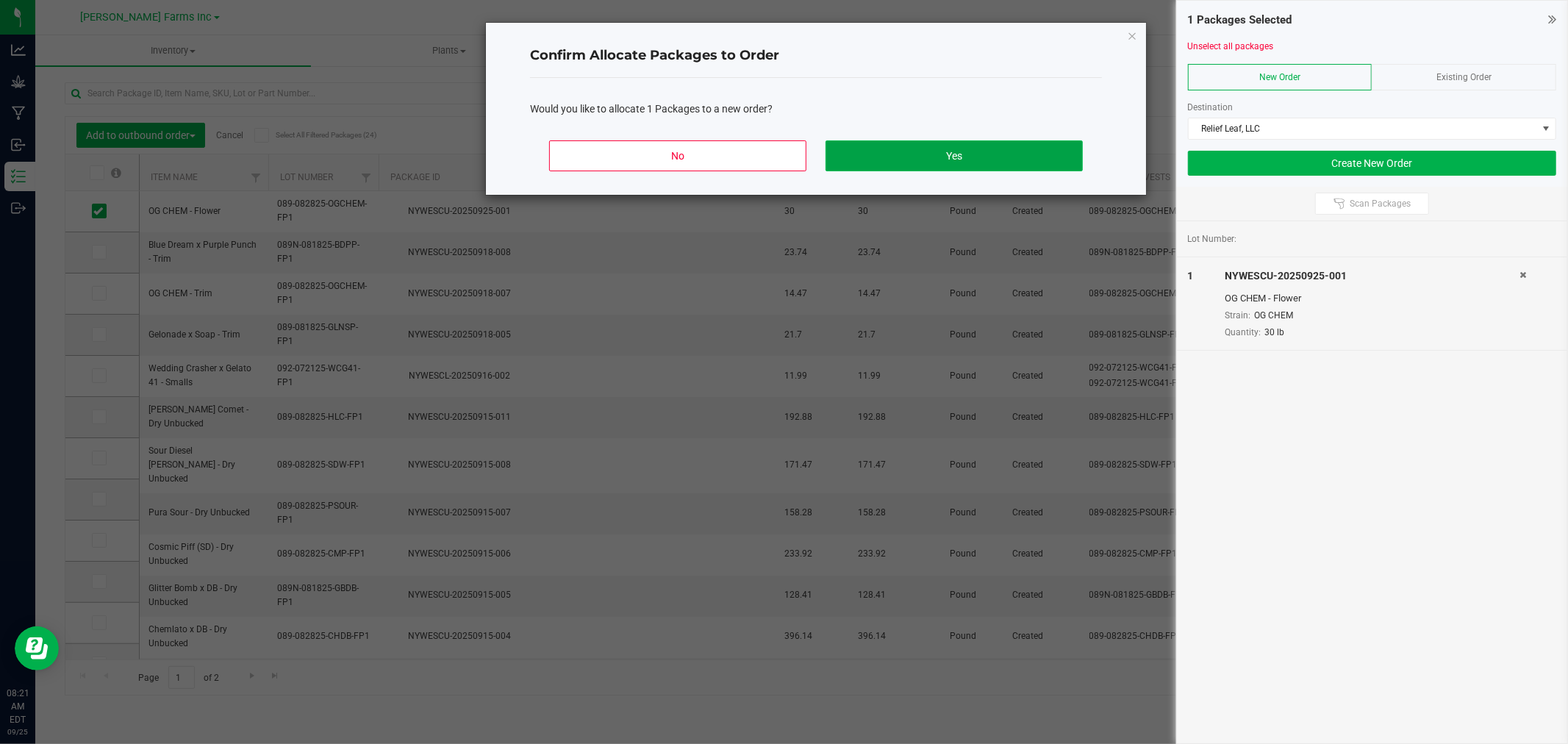
click at [920, 160] on button "Yes" at bounding box center [955, 156] width 258 height 31
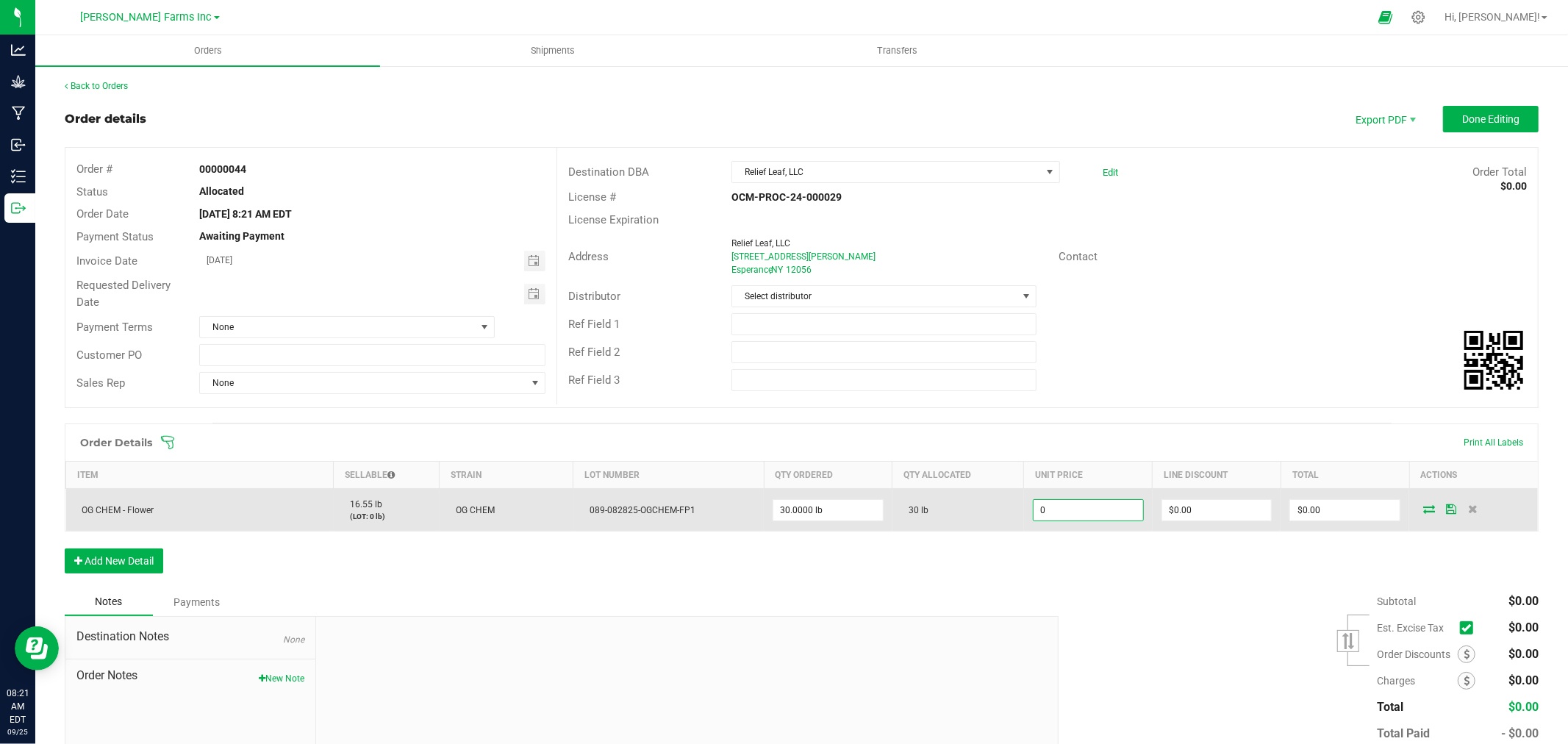
click at [1066, 509] on input "0" at bounding box center [1088, 510] width 110 height 21
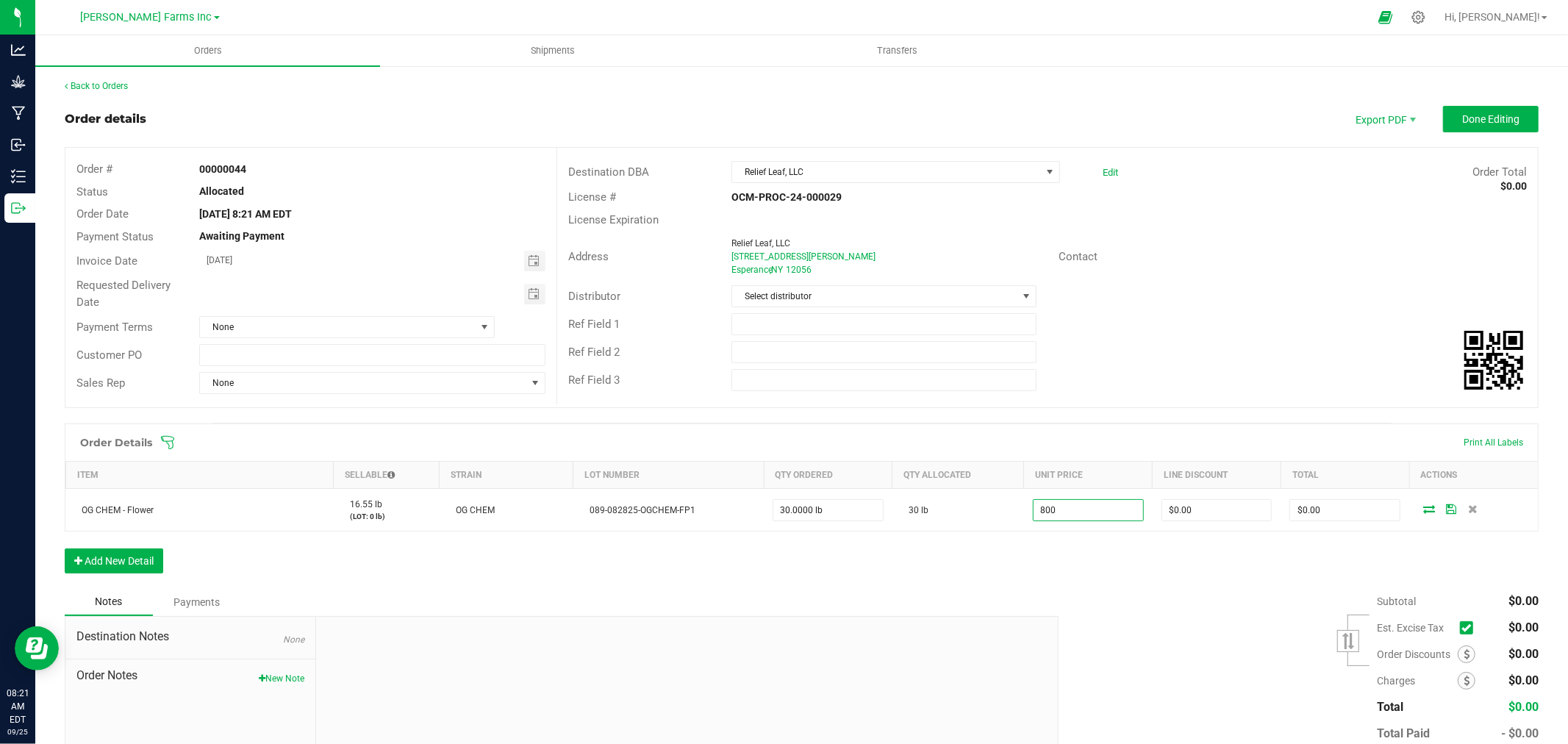
type input "$800.00000"
type input "$24,000.00"
click at [1073, 601] on div "Subtotal $0.00 Est. Excise Tax" at bounding box center [1293, 681] width 491 height 186
click at [1461, 628] on icon at bounding box center [1466, 628] width 9 height 0
click at [0, 0] on input "checkbox" at bounding box center [0, 0] width 0 height 0
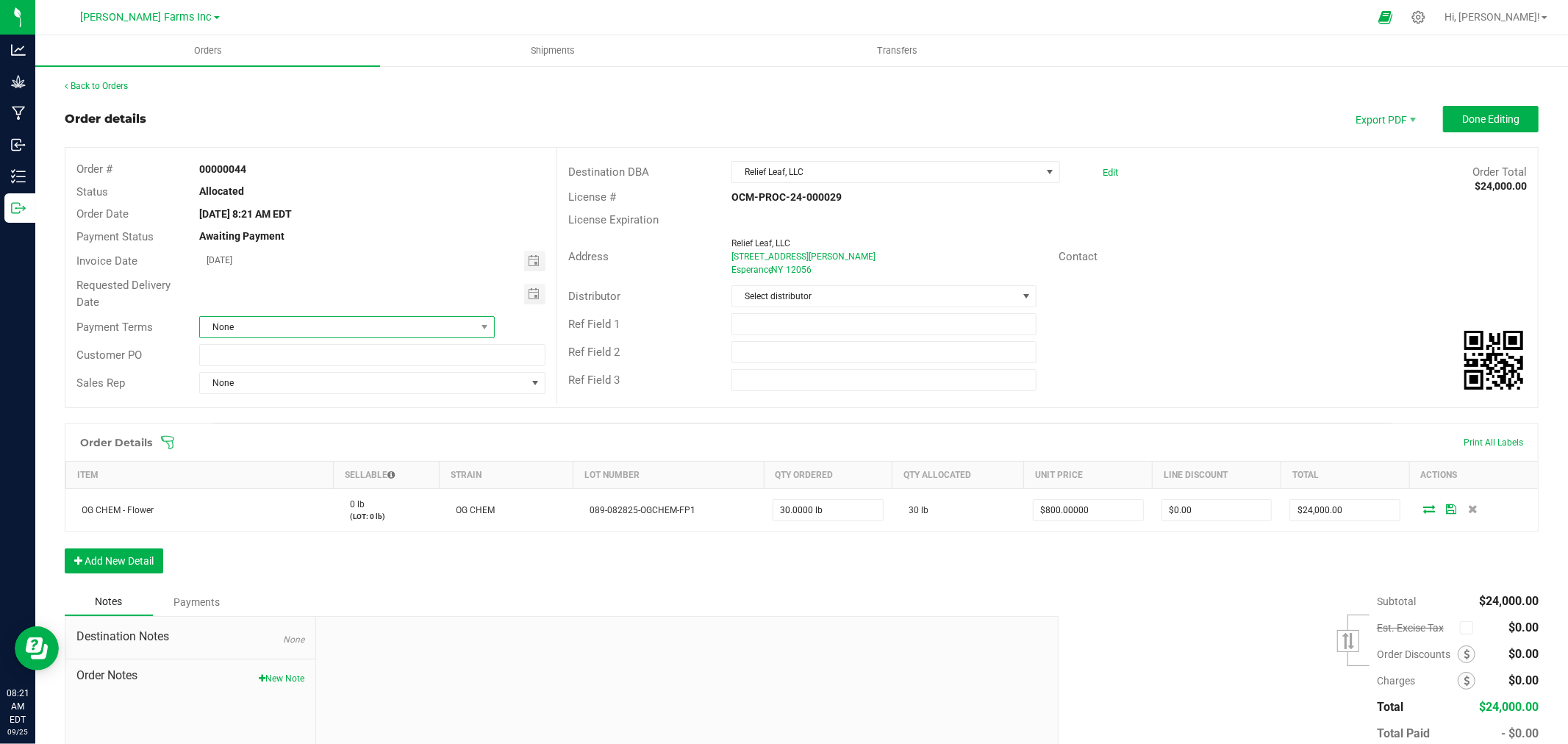
click at [376, 328] on span "None" at bounding box center [338, 327] width 276 height 21
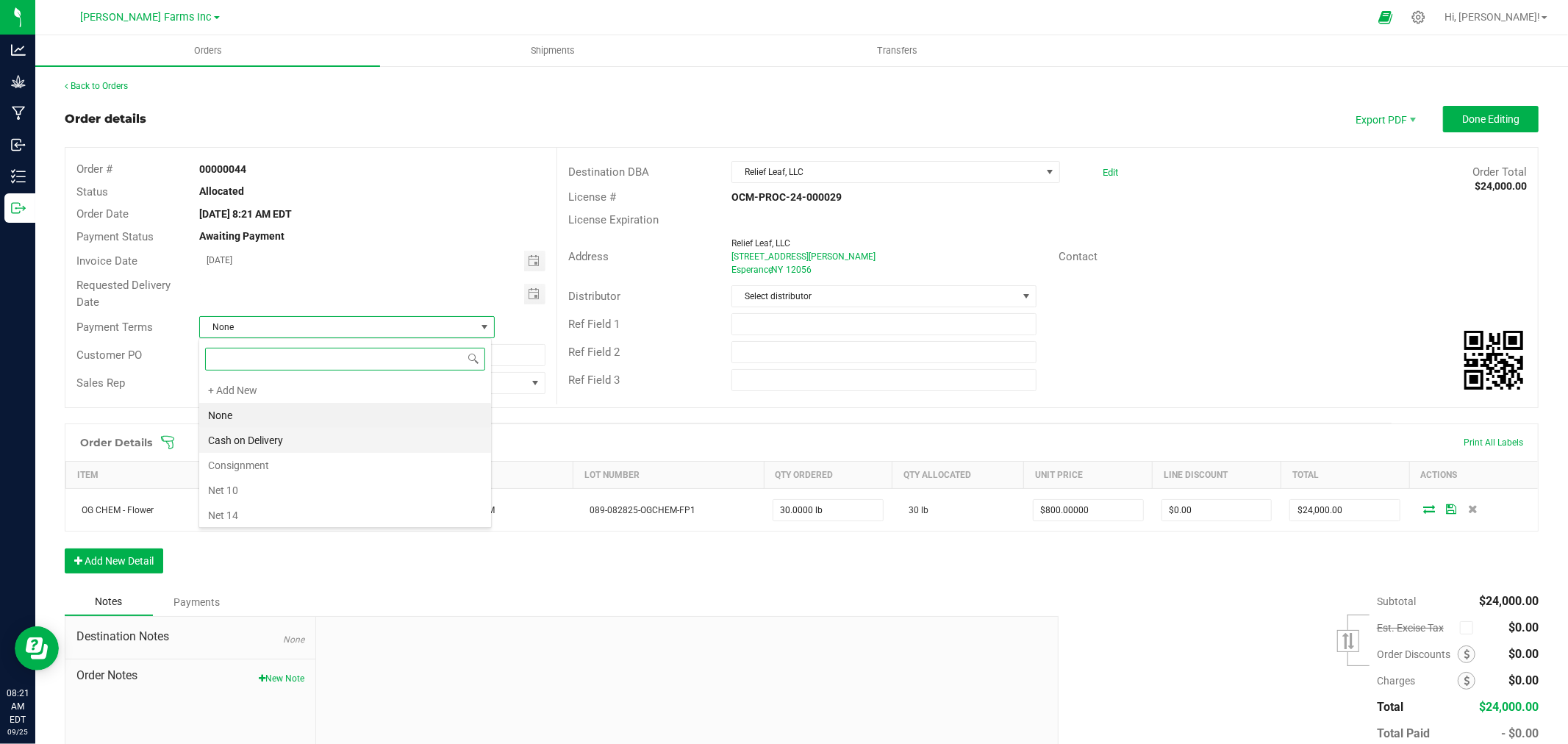
click at [335, 443] on li "Cash on Delivery" at bounding box center [345, 440] width 292 height 25
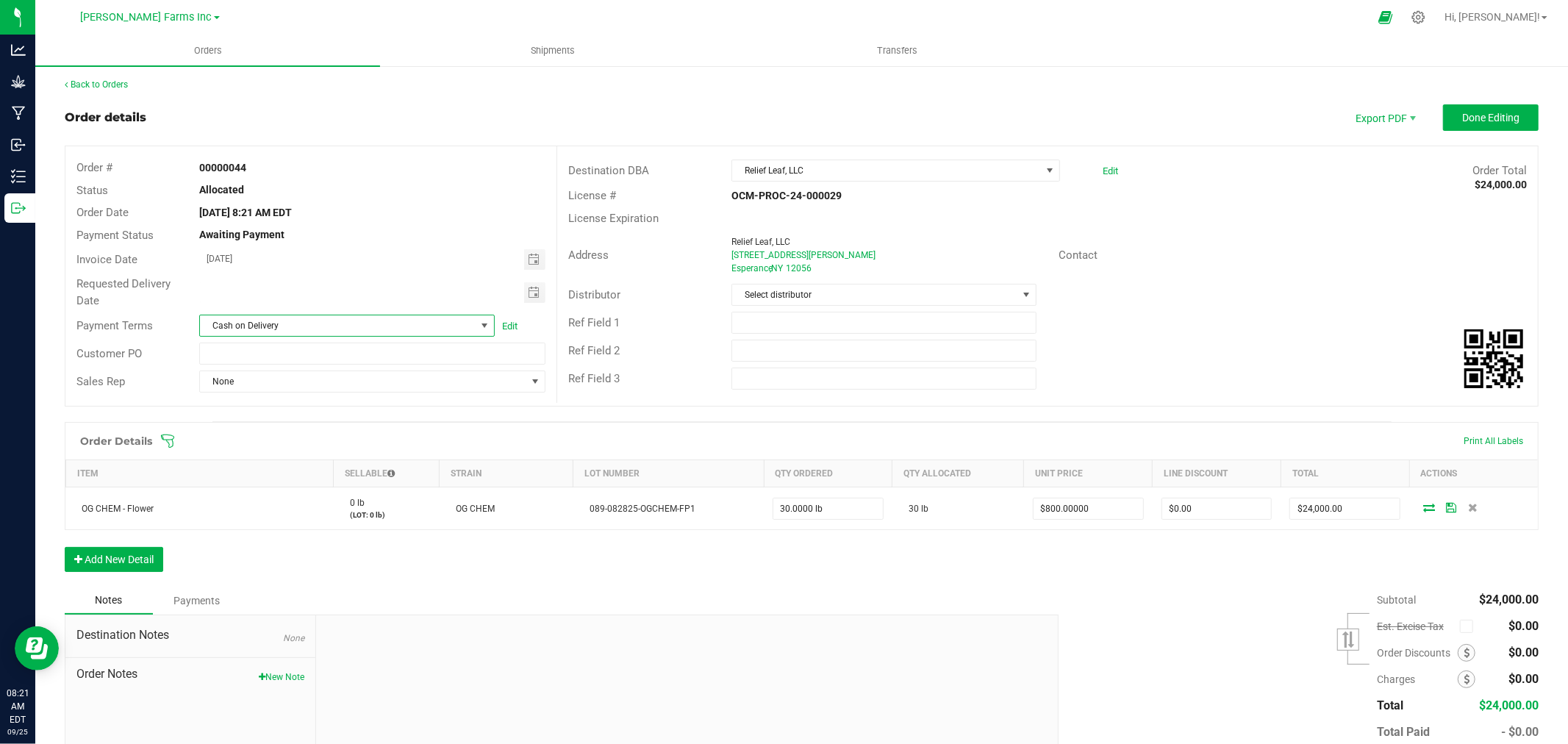
scroll to position [0, 0]
click at [1490, 121] on span "Done Editing" at bounding box center [1491, 119] width 58 height 12
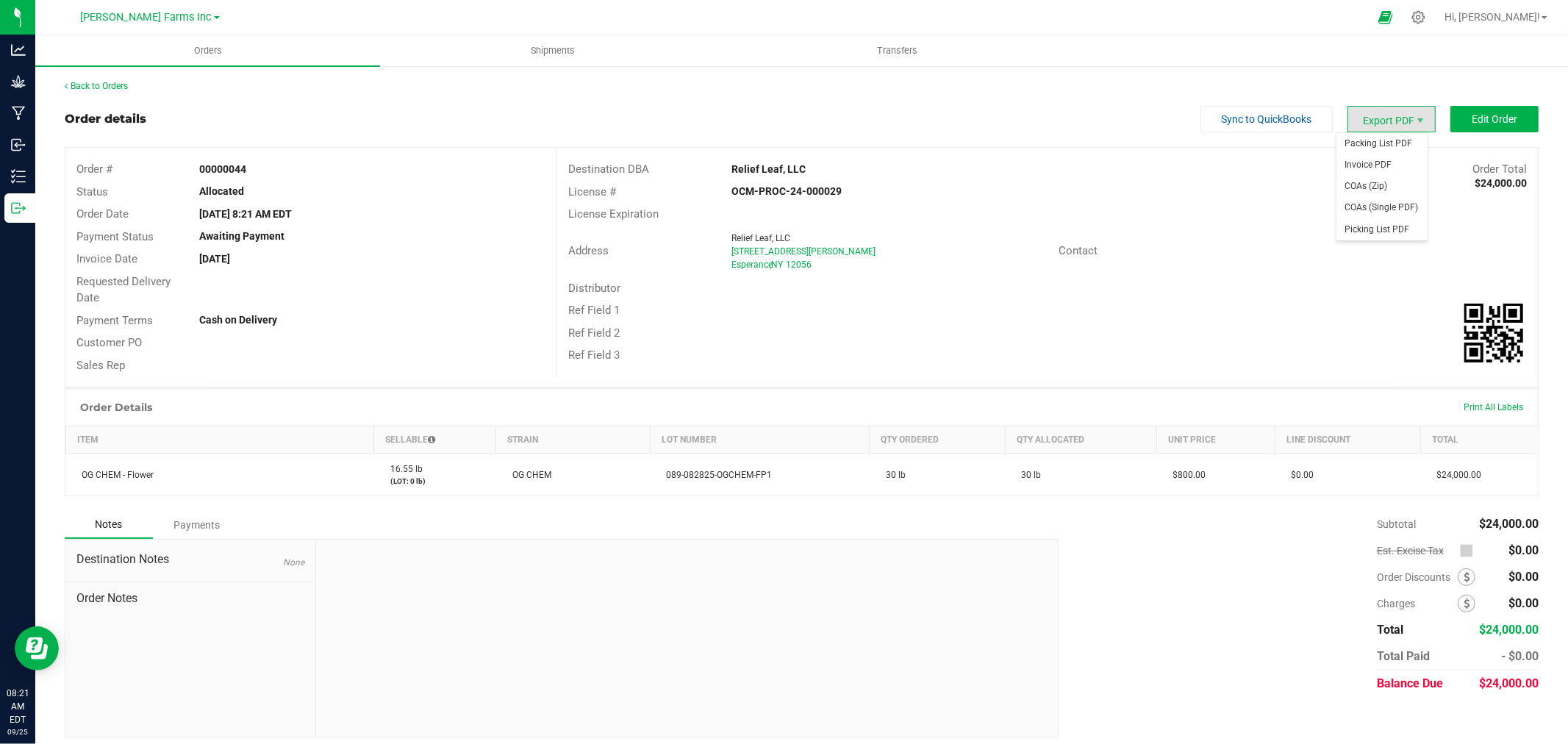
click at [1372, 111] on span "Export PDF" at bounding box center [1392, 119] width 88 height 27
click at [1372, 162] on span "Invoice PDF" at bounding box center [1382, 165] width 91 height 21
click at [534, 52] on span "Shipments" at bounding box center [552, 51] width 84 height 13
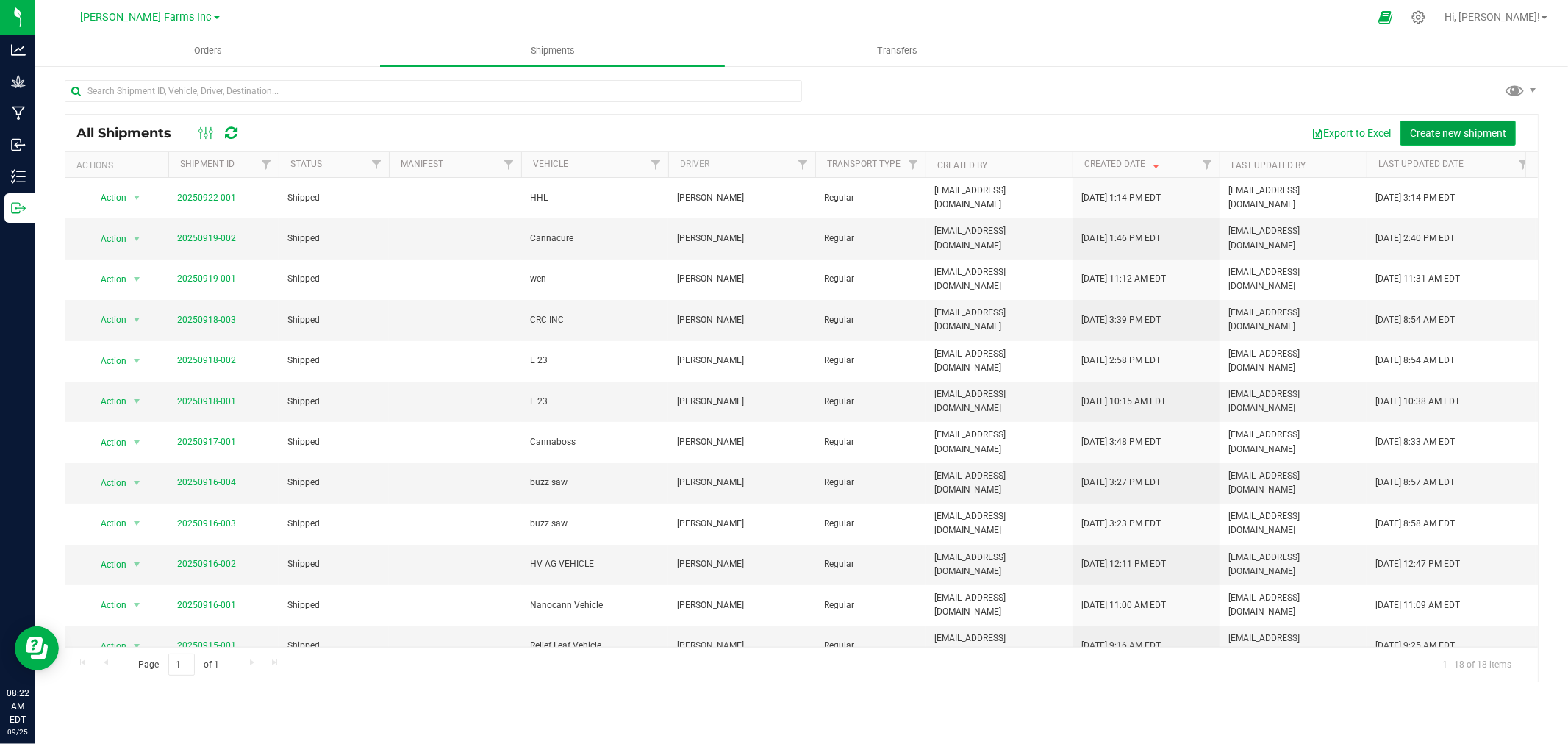
click at [1487, 129] on span "Create new shipment" at bounding box center [1458, 133] width 97 height 12
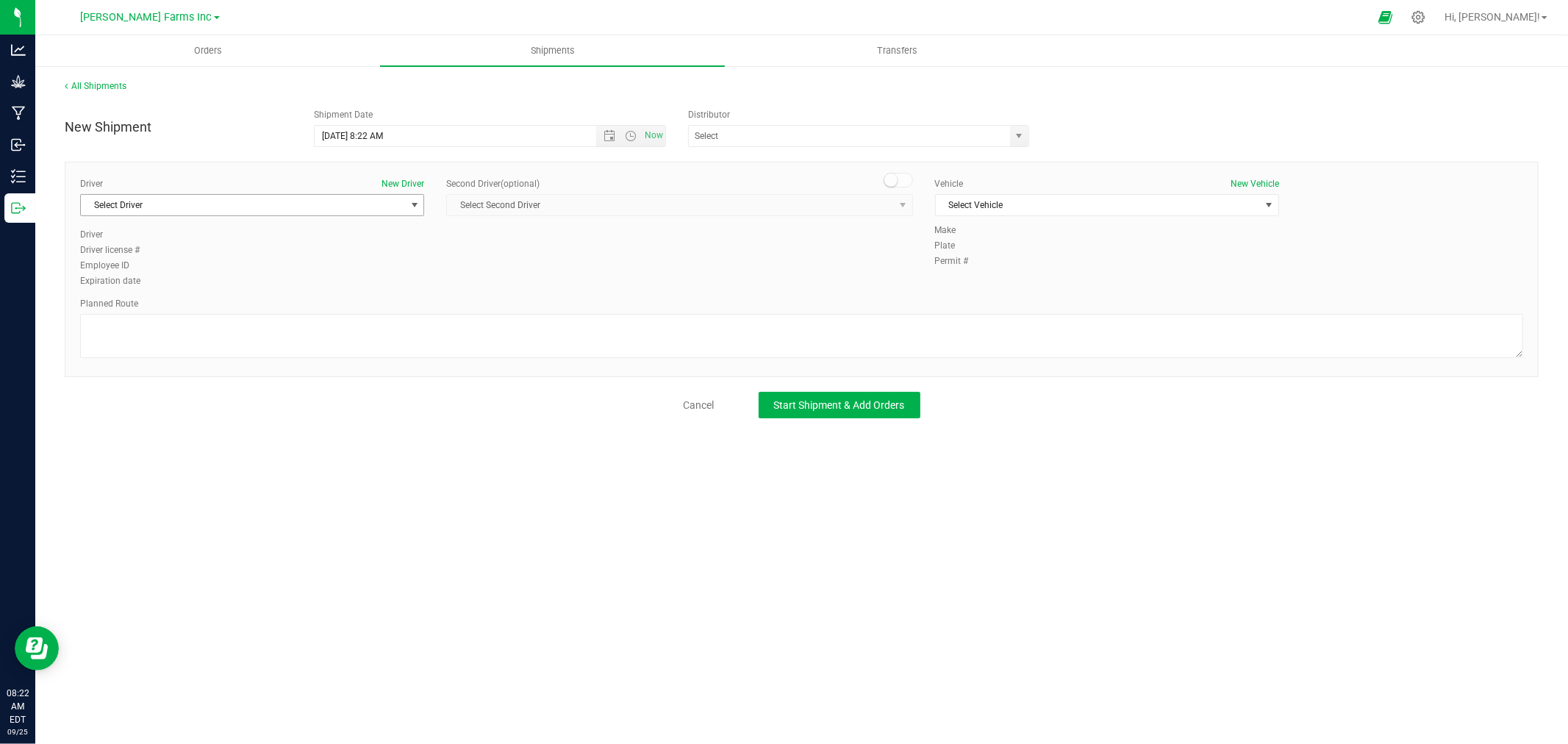
click at [228, 206] on span "Select Driver" at bounding box center [242, 205] width 324 height 21
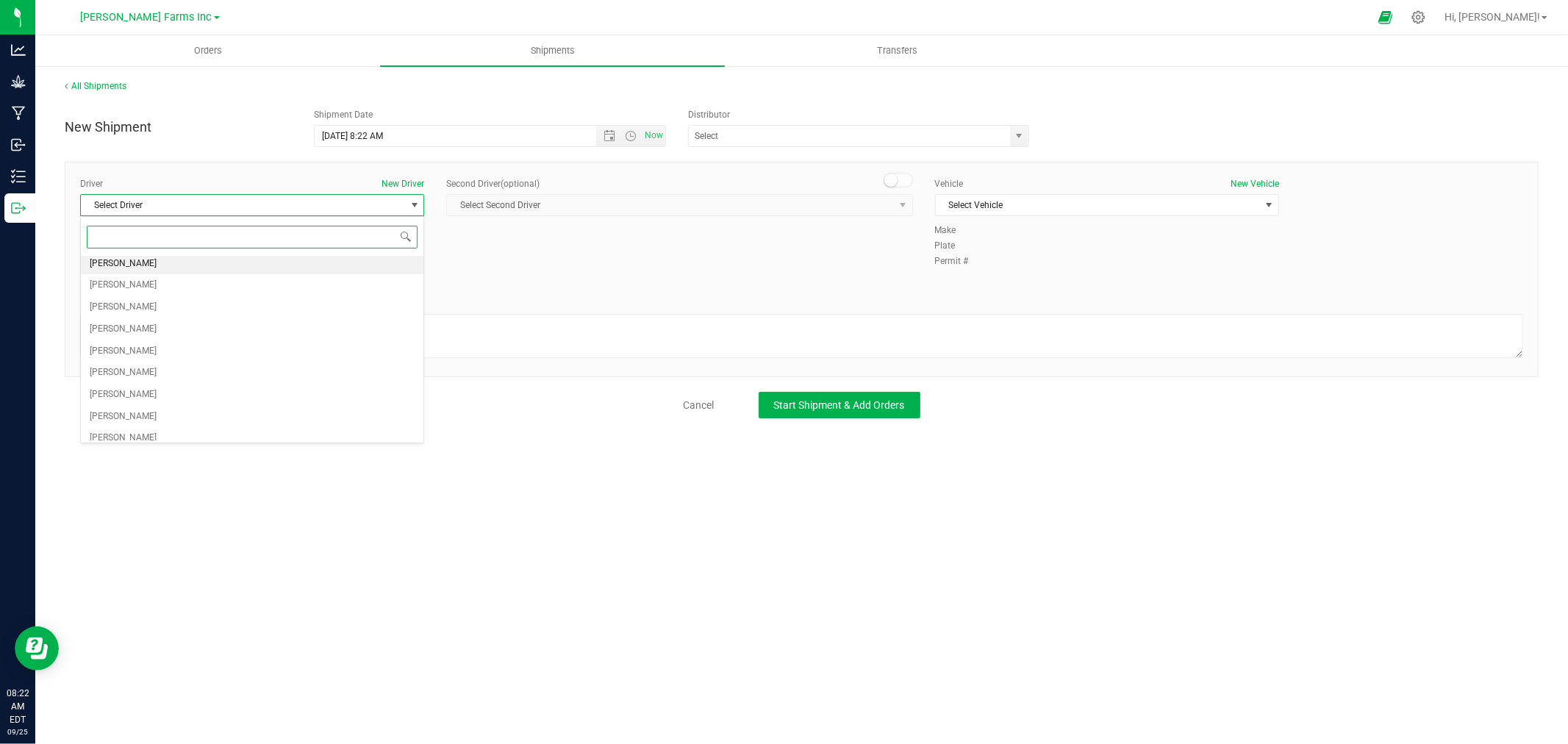
scroll to position [100, 0]
click at [209, 347] on li "[PERSON_NAME]" at bounding box center [251, 342] width 343 height 22
click at [991, 209] on span "Select Vehicle" at bounding box center [1098, 205] width 324 height 21
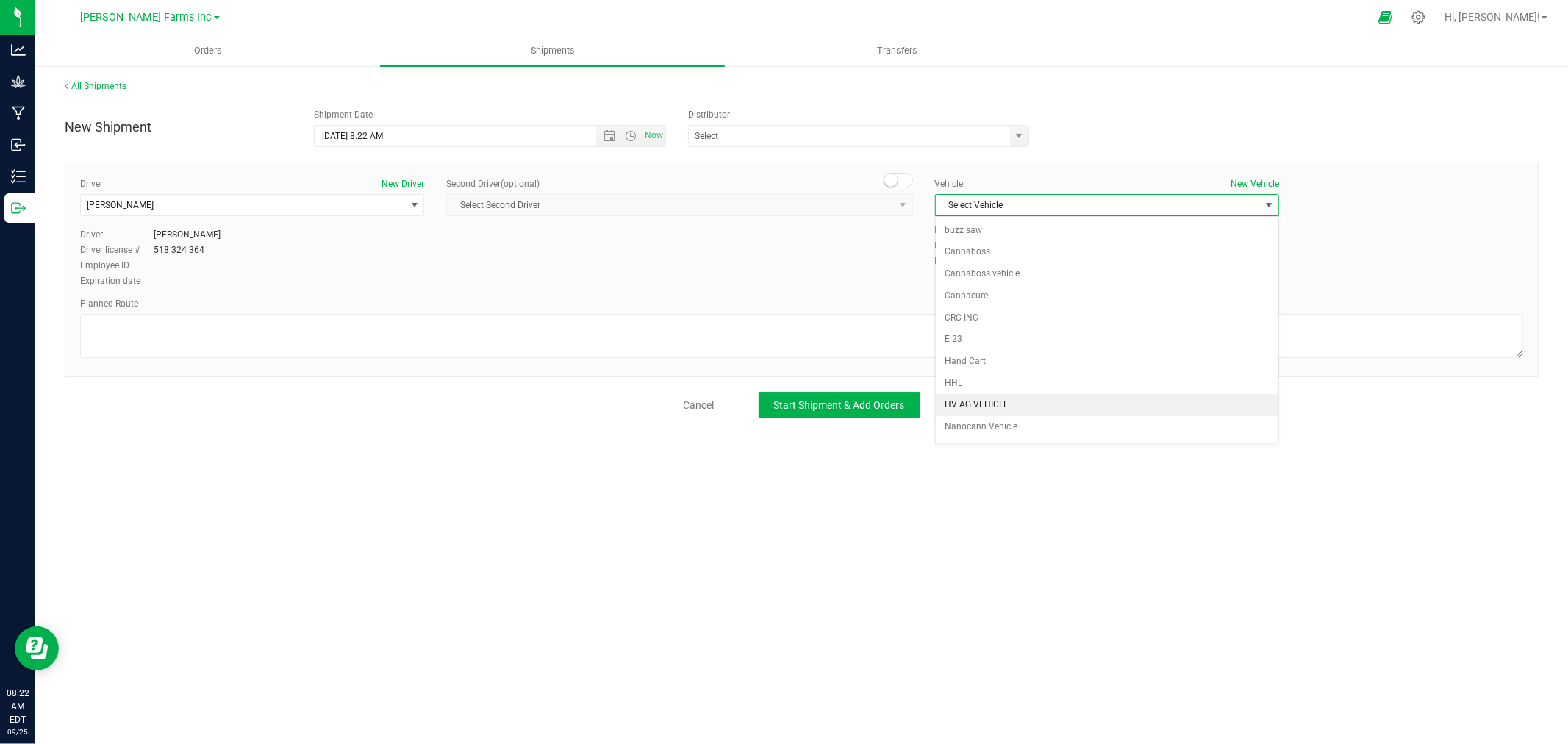
scroll to position [64, 0]
click at [1018, 386] on li "Relief Leaf Vehicle" at bounding box center [1107, 386] width 343 height 22
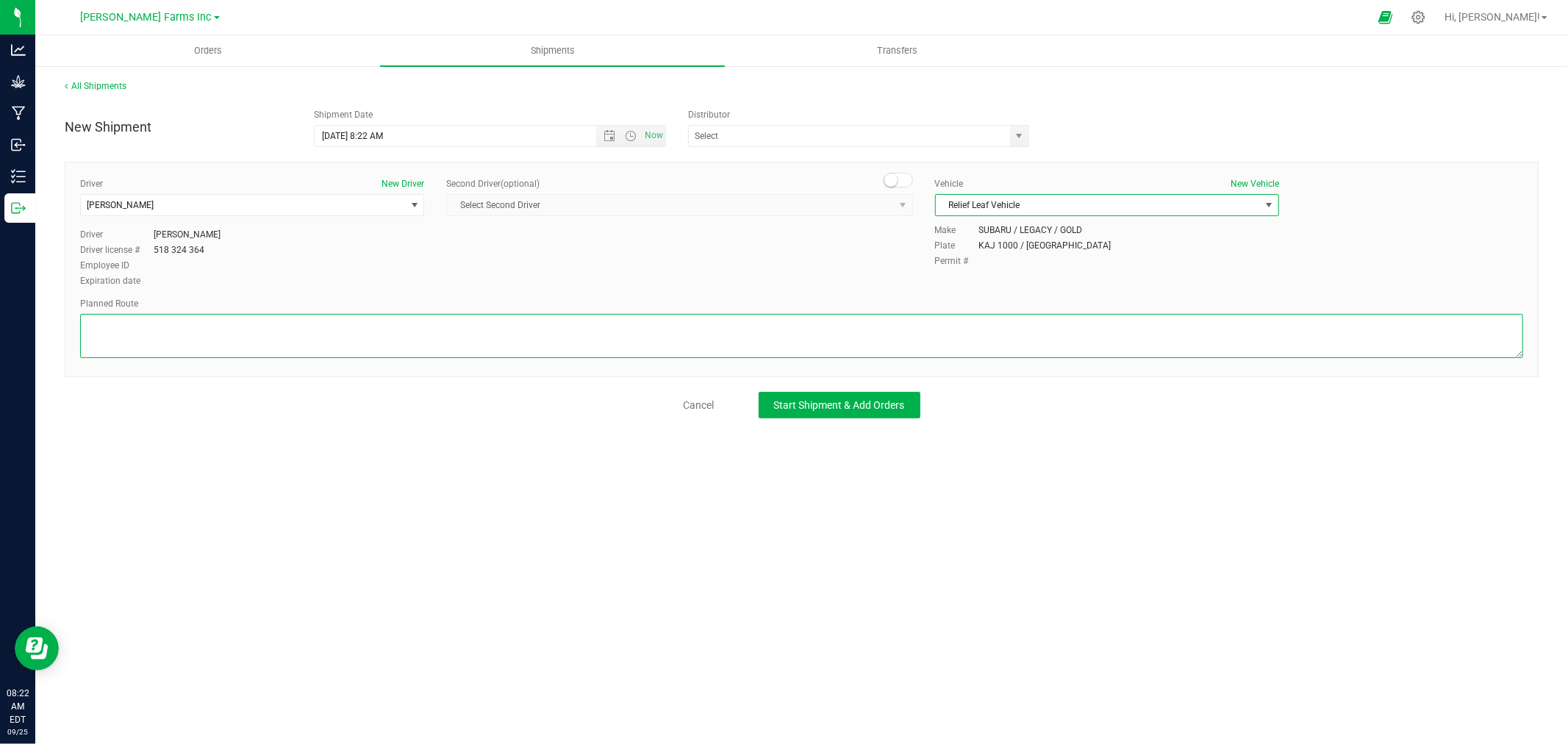
click at [489, 318] on textarea at bounding box center [802, 336] width 1443 height 44
type textarea "o"
type textarea "O"
click at [439, 321] on textarea at bounding box center [802, 336] width 1443 height 44
paste textarea "[STREET_ADDRESS][PERSON_NAME]"
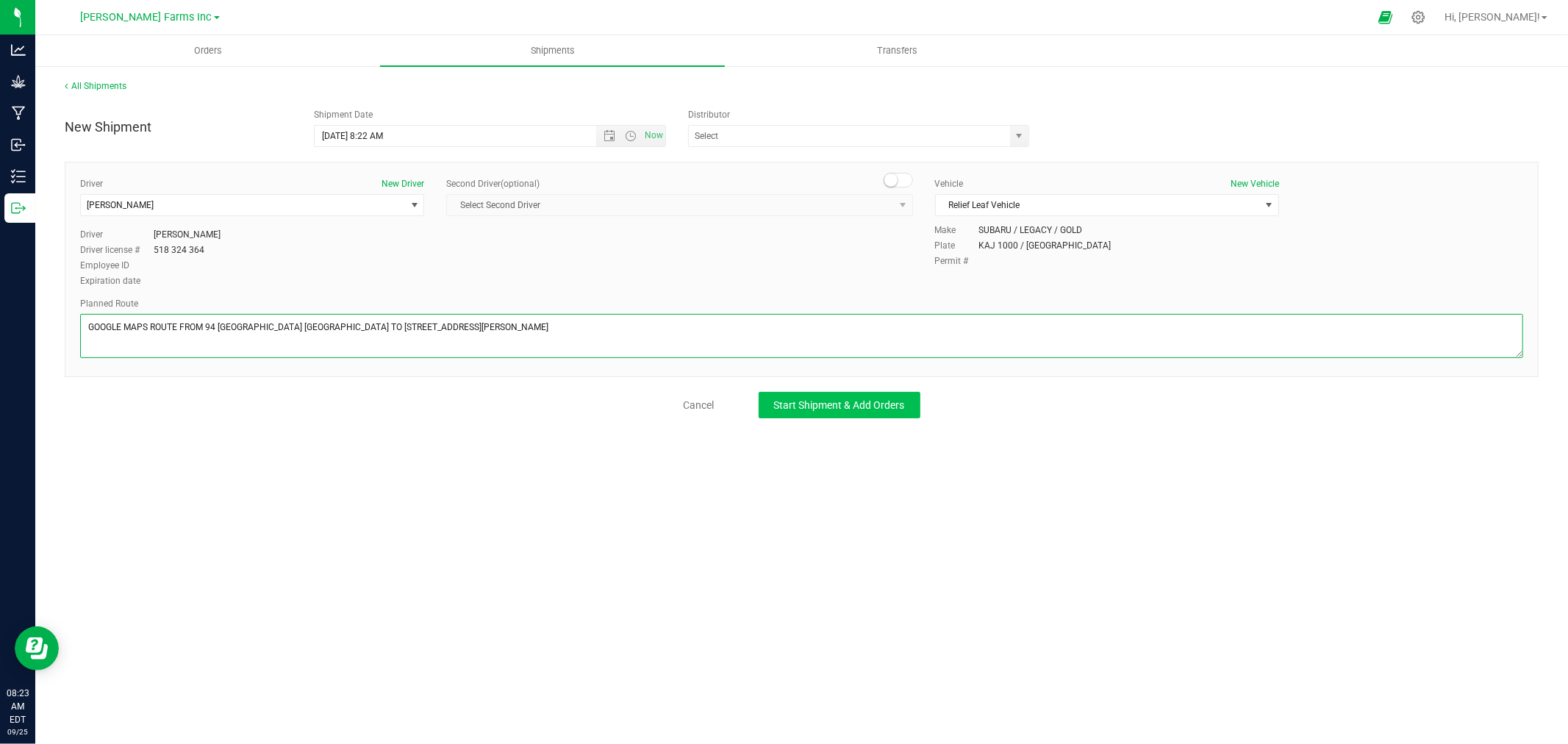
type textarea "GOOGLE MAPS ROUTE FROM 94 [GEOGRAPHIC_DATA] [GEOGRAPHIC_DATA] TO [STREET_ADDRES…"
click at [782, 401] on span "Start Shipment & Add Orders" at bounding box center [840, 405] width 131 height 12
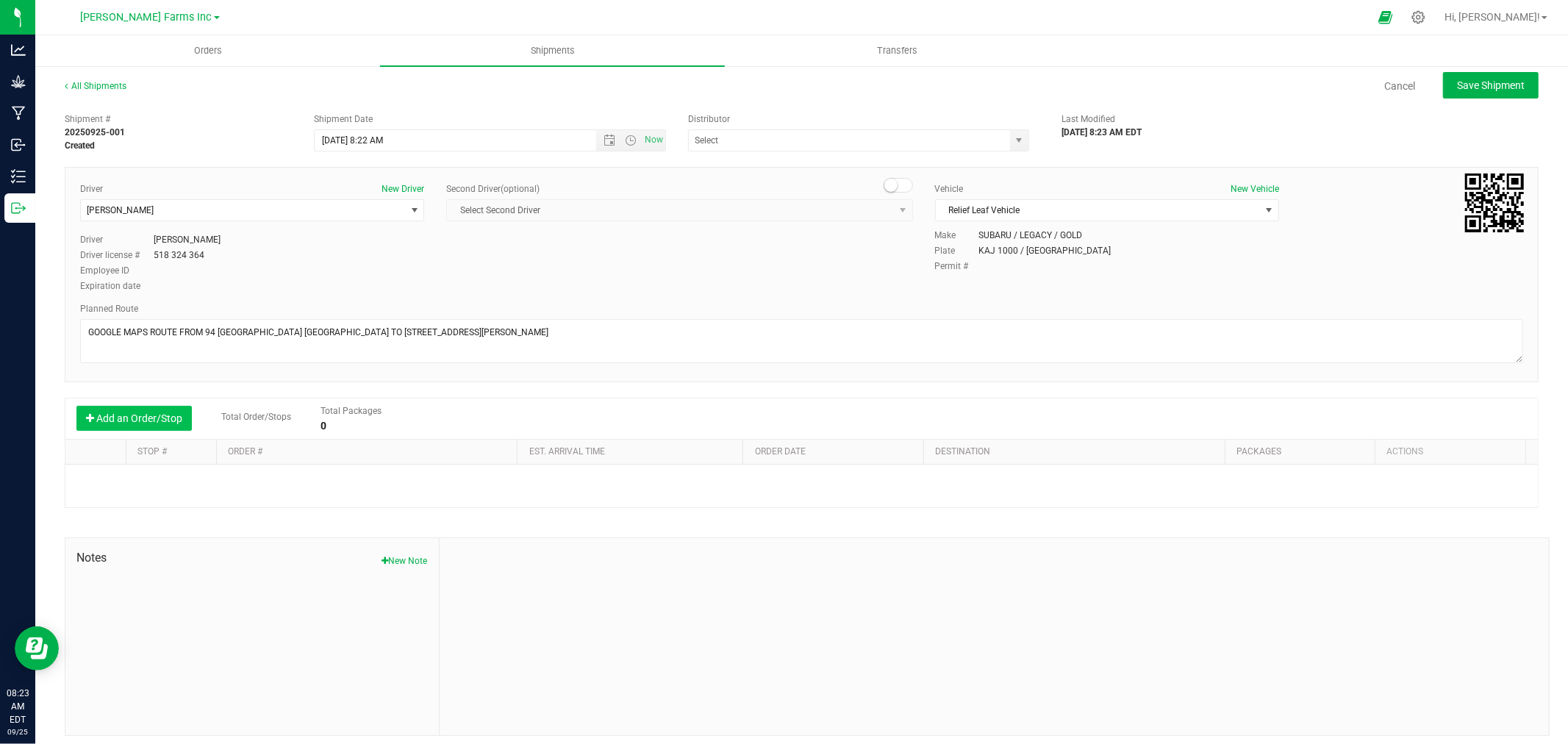
click at [125, 410] on button "Add an Order/Stop" at bounding box center [134, 418] width 116 height 25
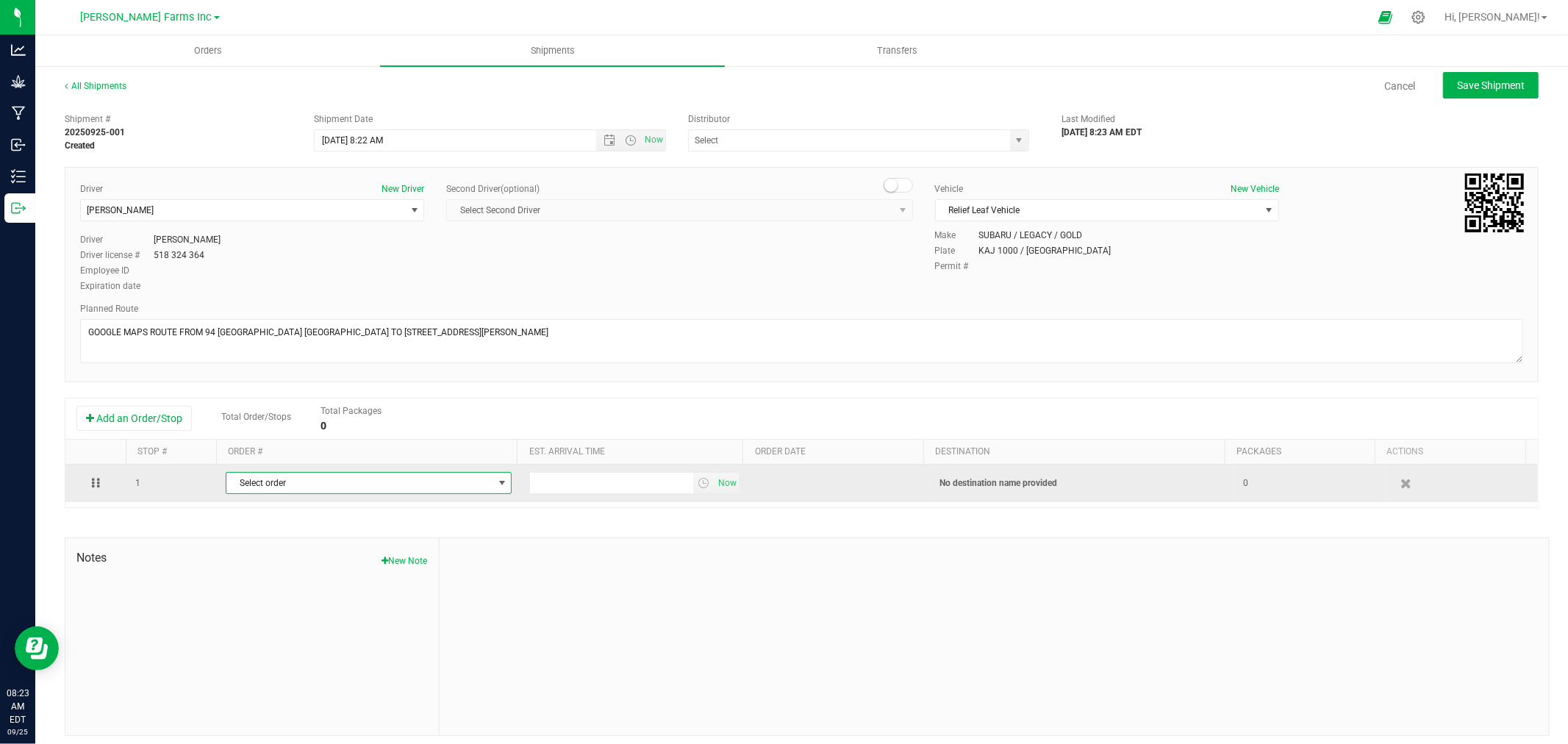
click at [358, 489] on span "Select order" at bounding box center [359, 483] width 266 height 21
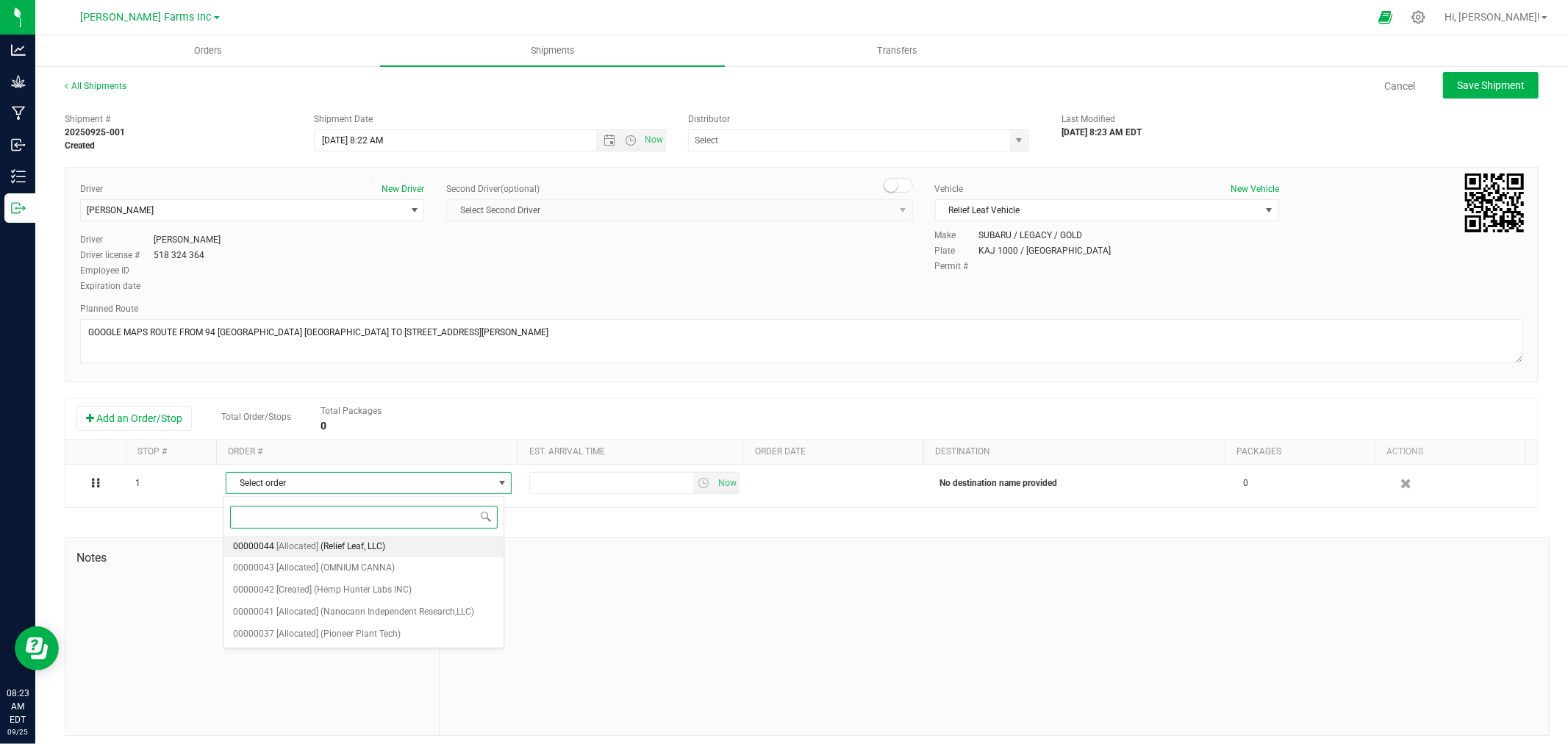
click at [357, 548] on span "(Relief Leaf, LLC)" at bounding box center [353, 547] width 64 height 19
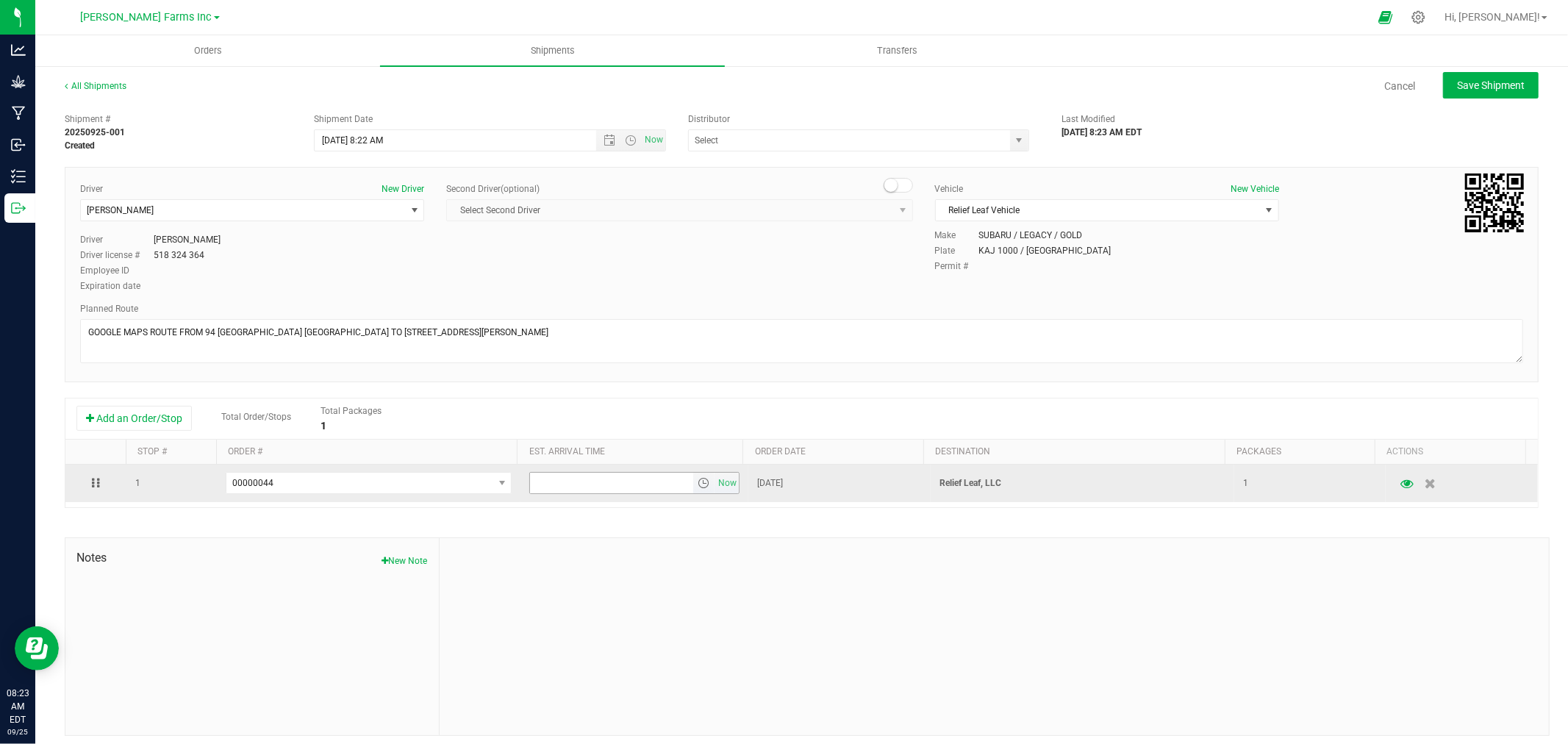
click at [698, 486] on span "select" at bounding box center [703, 482] width 12 height 12
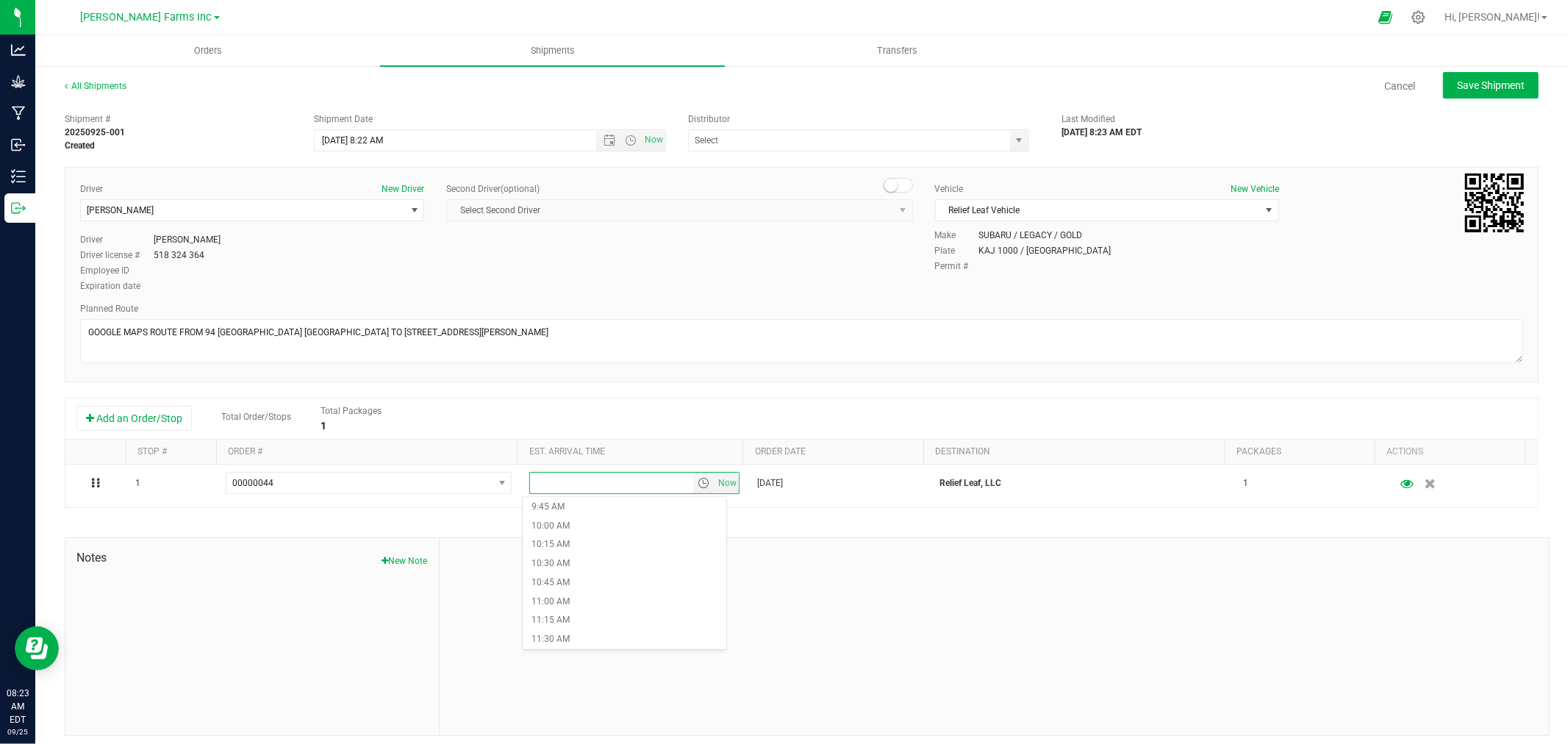
scroll to position [817, 0]
click at [592, 561] on li "11:30 AM" at bounding box center [624, 561] width 203 height 19
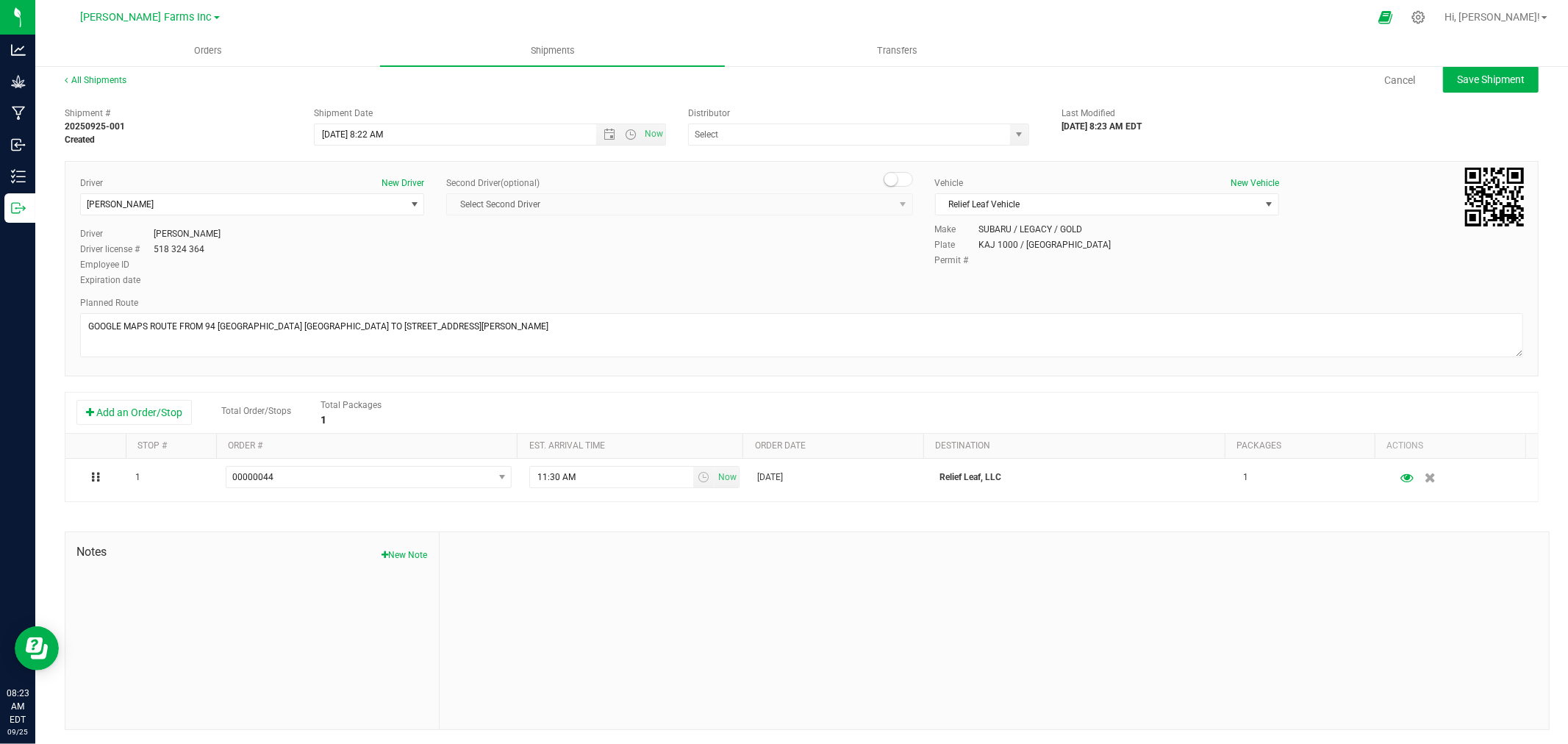
scroll to position [8, 0]
click at [1460, 84] on button "Save Shipment" at bounding box center [1491, 78] width 96 height 27
type input "[DATE] 12:22 PM"
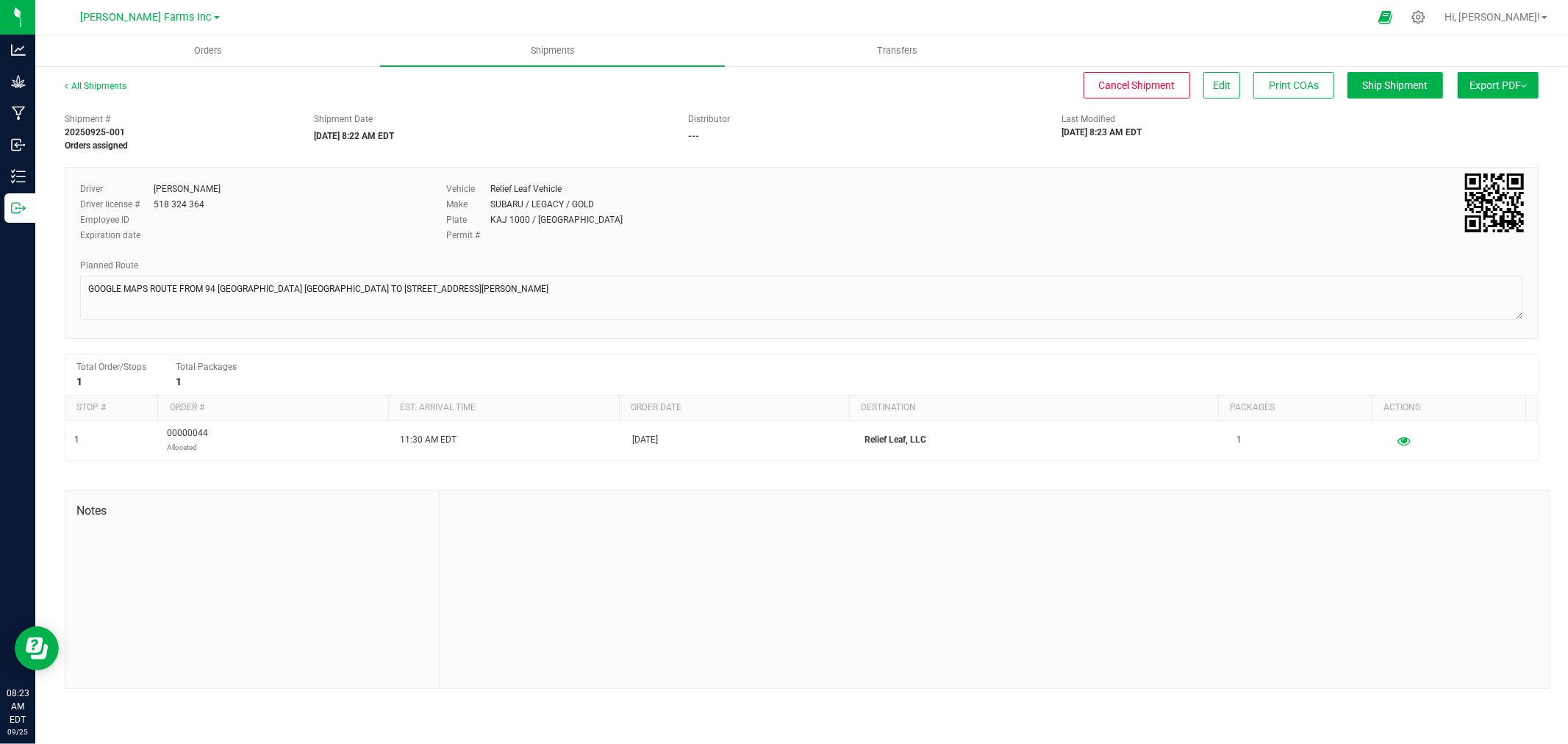
click at [1503, 84] on span "Export PDF" at bounding box center [1498, 85] width 58 height 12
click at [1490, 116] on span "Manifest by Package ID" at bounding box center [1477, 117] width 94 height 10
